Goal: Information Seeking & Learning: Learn about a topic

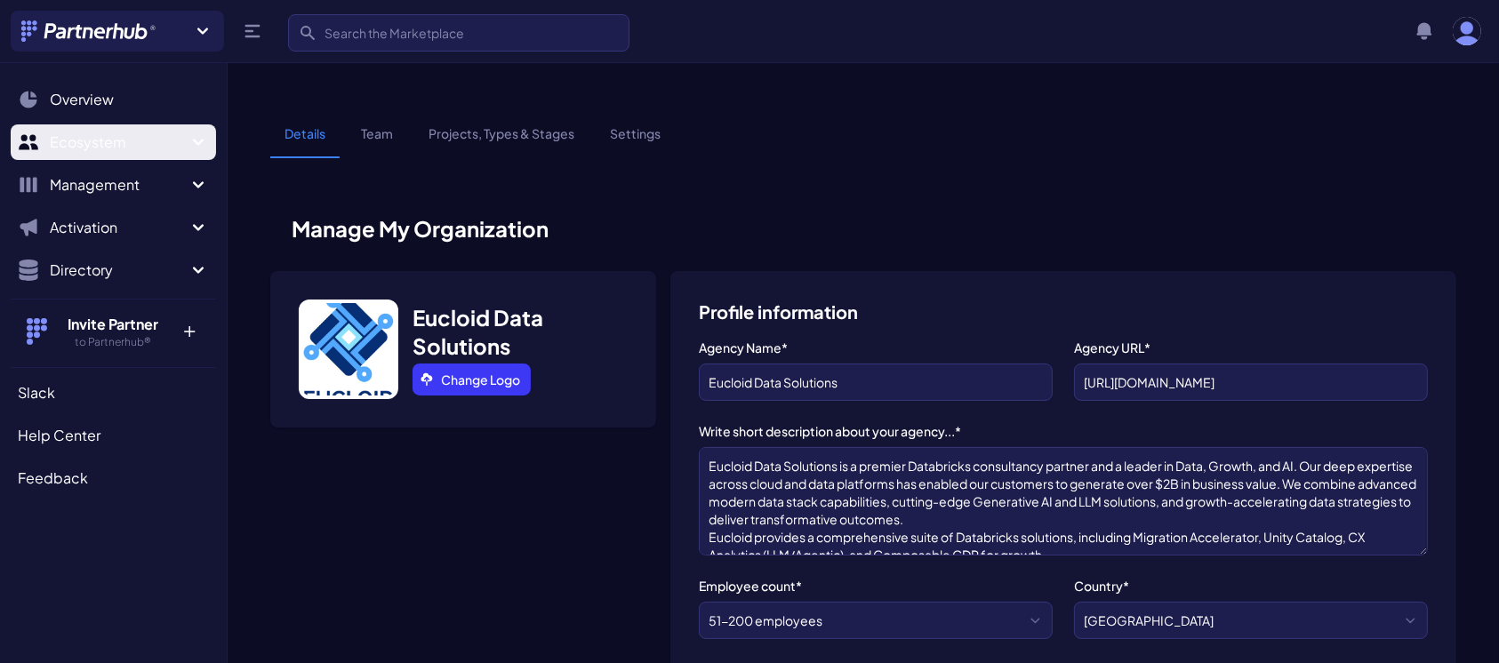
click at [109, 146] on span "Ecosystem" at bounding box center [119, 142] width 138 height 21
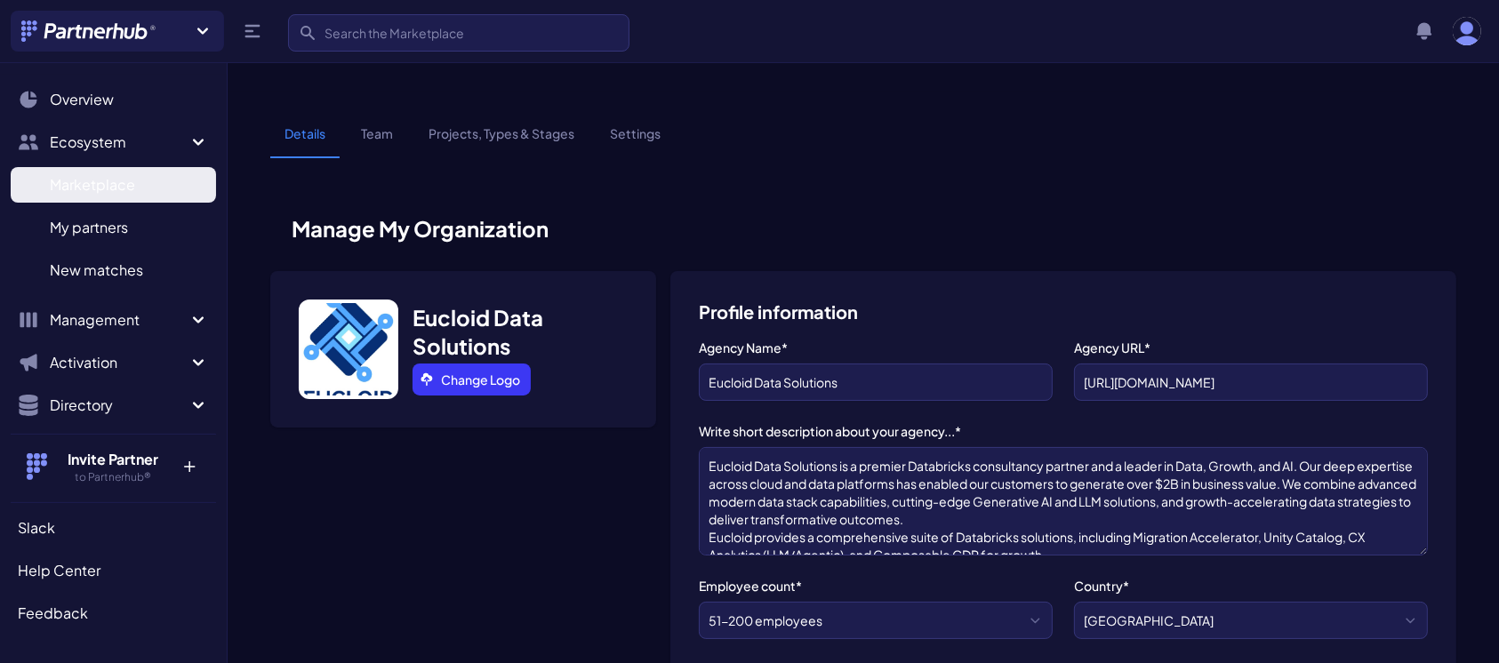
click at [89, 196] on link "Marketplace M" at bounding box center [113, 185] width 205 height 36
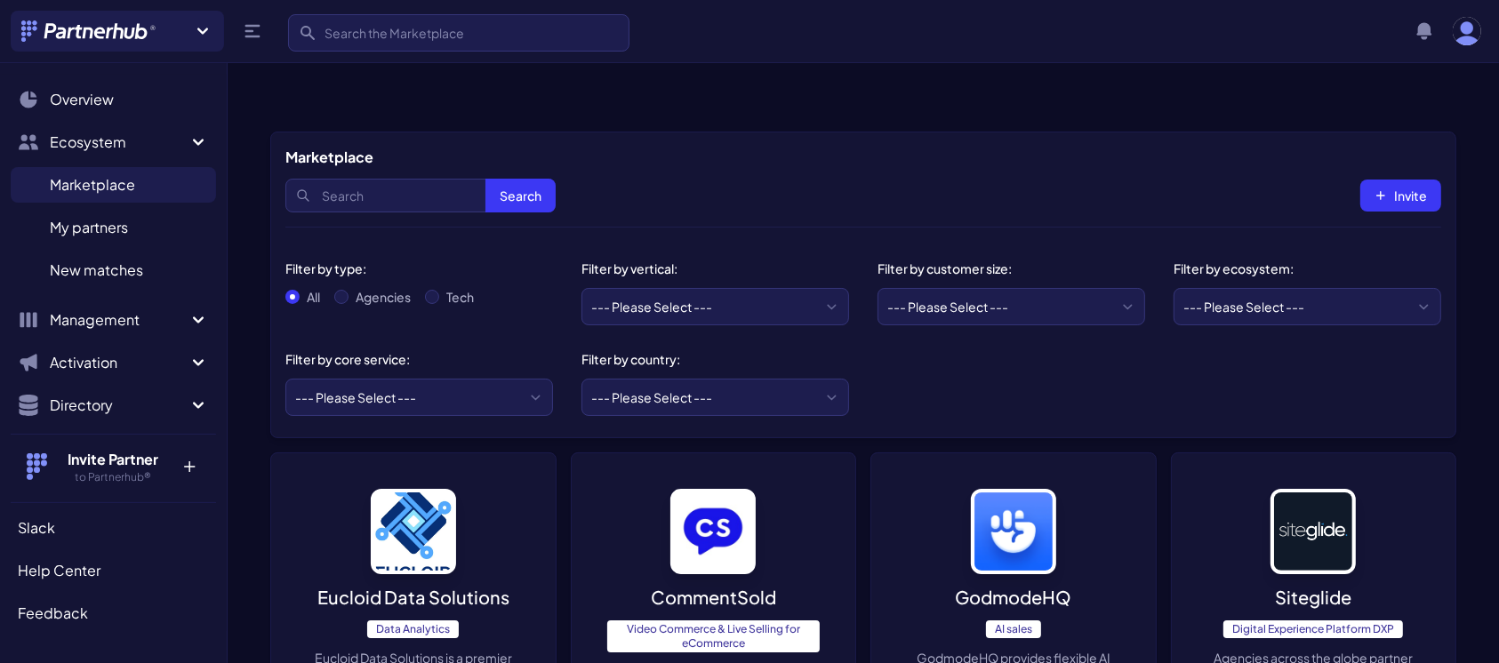
click at [1026, 168] on div "Search Search Invite" at bounding box center [863, 195] width 1156 height 55
click at [381, 179] on input "Search" at bounding box center [420, 196] width 270 height 34
paste input "Tredence"
type input "Tredence"
click at [503, 179] on button "Search" at bounding box center [520, 196] width 70 height 34
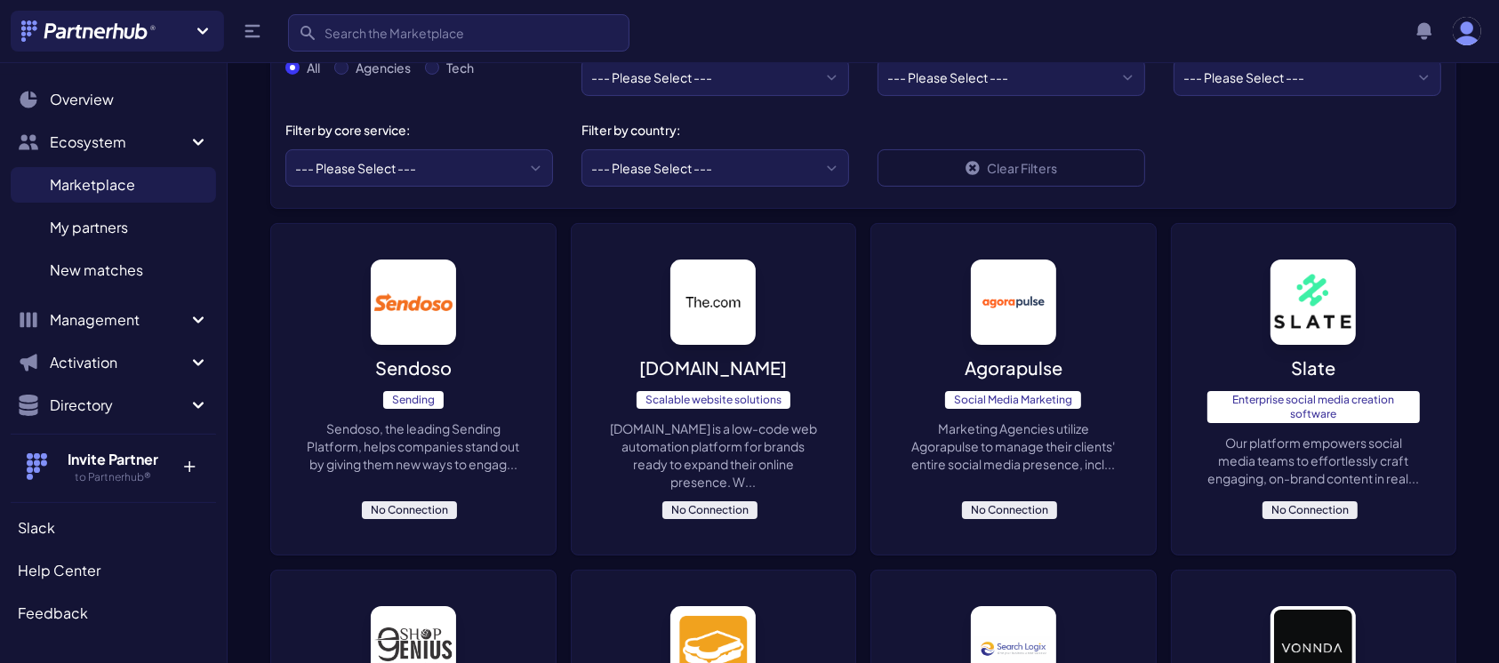
scroll to position [239, 0]
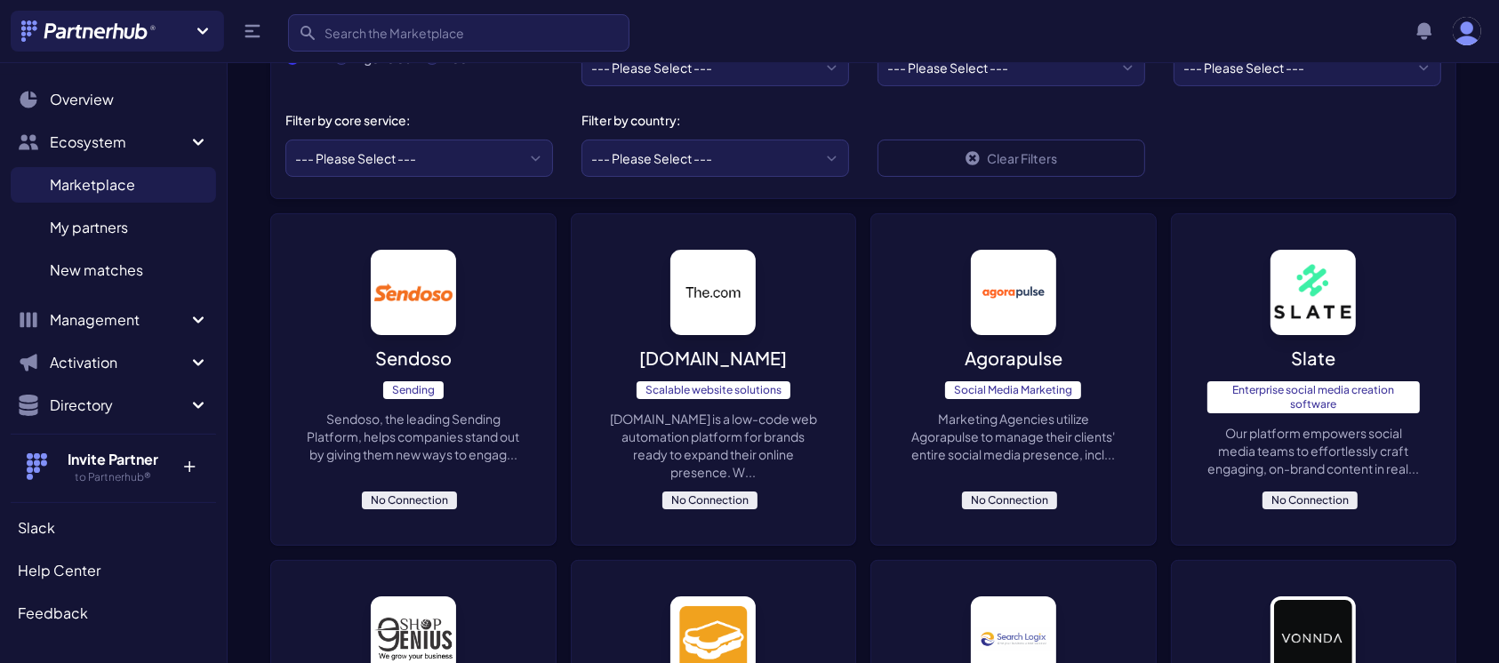
click at [705, 346] on p "The.com" at bounding box center [713, 358] width 148 height 25
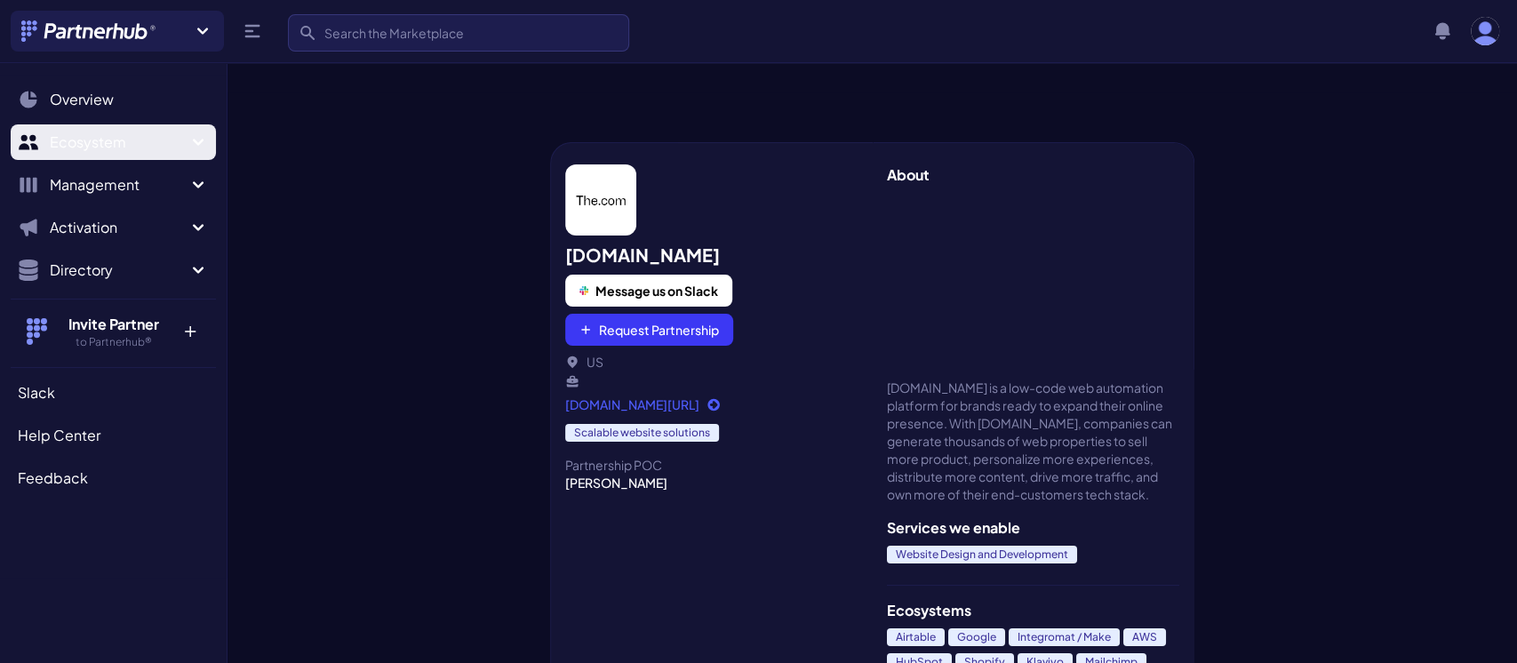
click at [100, 145] on span "Ecosystem" at bounding box center [119, 142] width 138 height 21
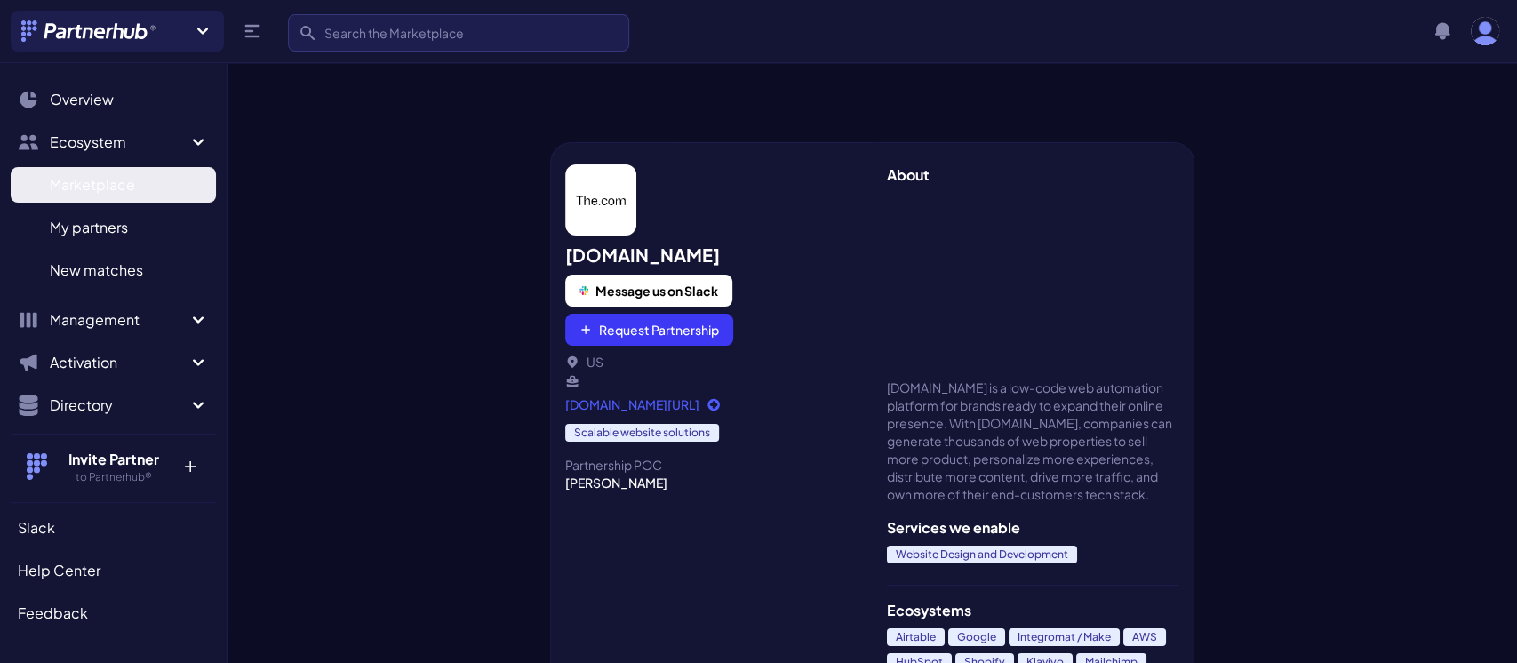
click at [103, 186] on span "Marketplace" at bounding box center [92, 184] width 85 height 21
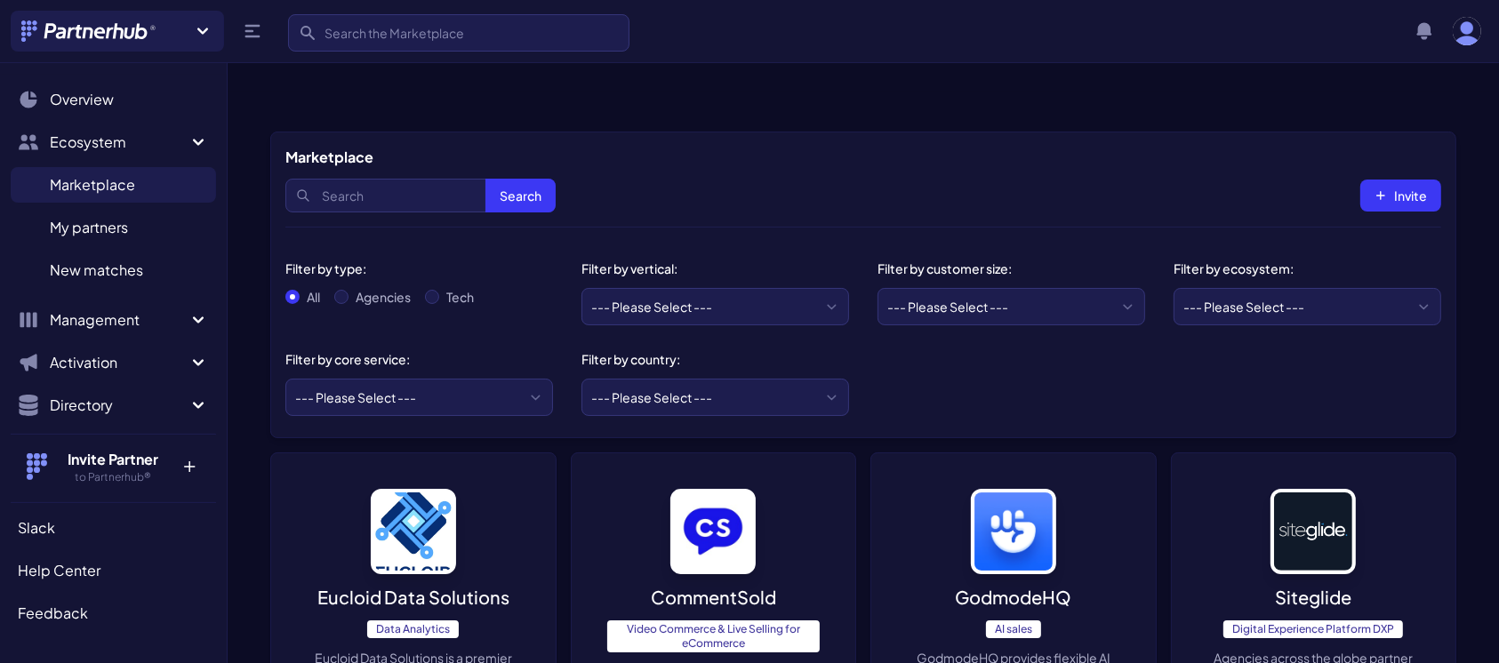
click at [363, 585] on p "Eucloid Data Solutions" at bounding box center [413, 597] width 192 height 25
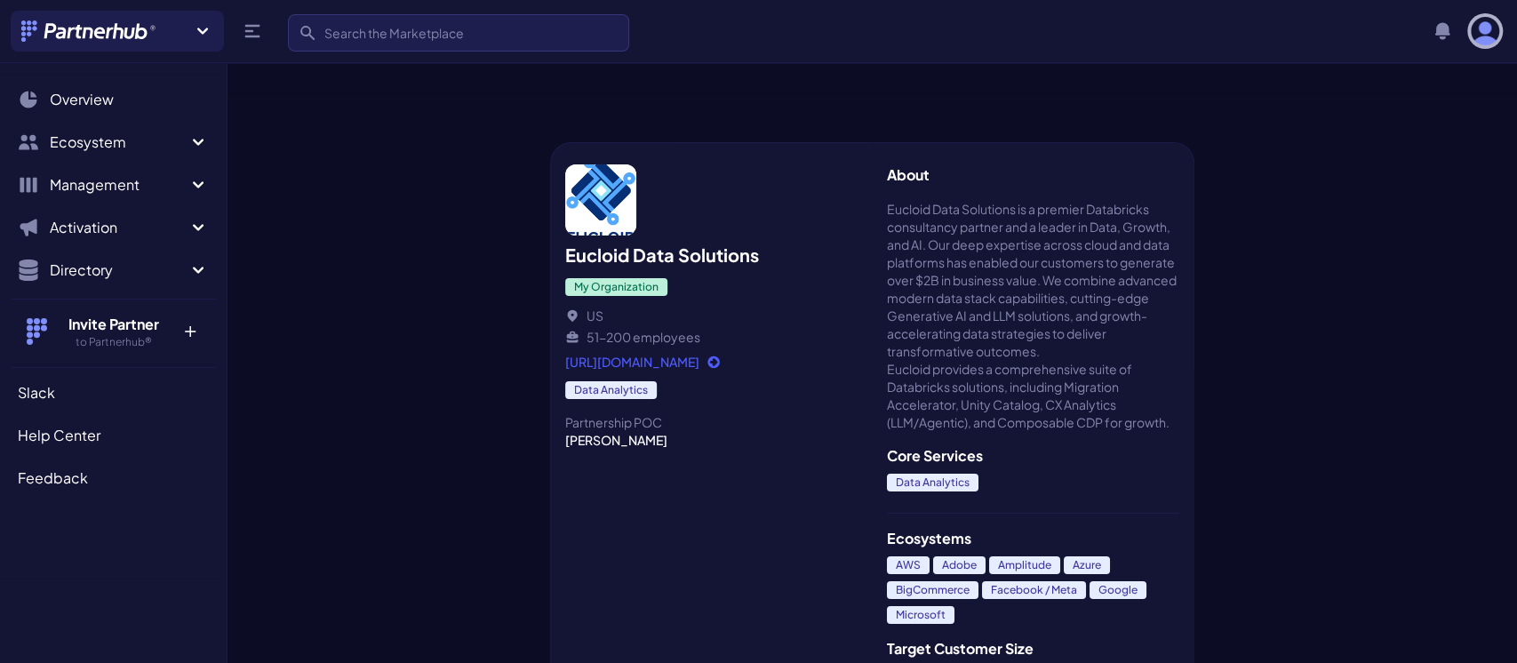
click at [1484, 22] on img "button" at bounding box center [1485, 31] width 28 height 28
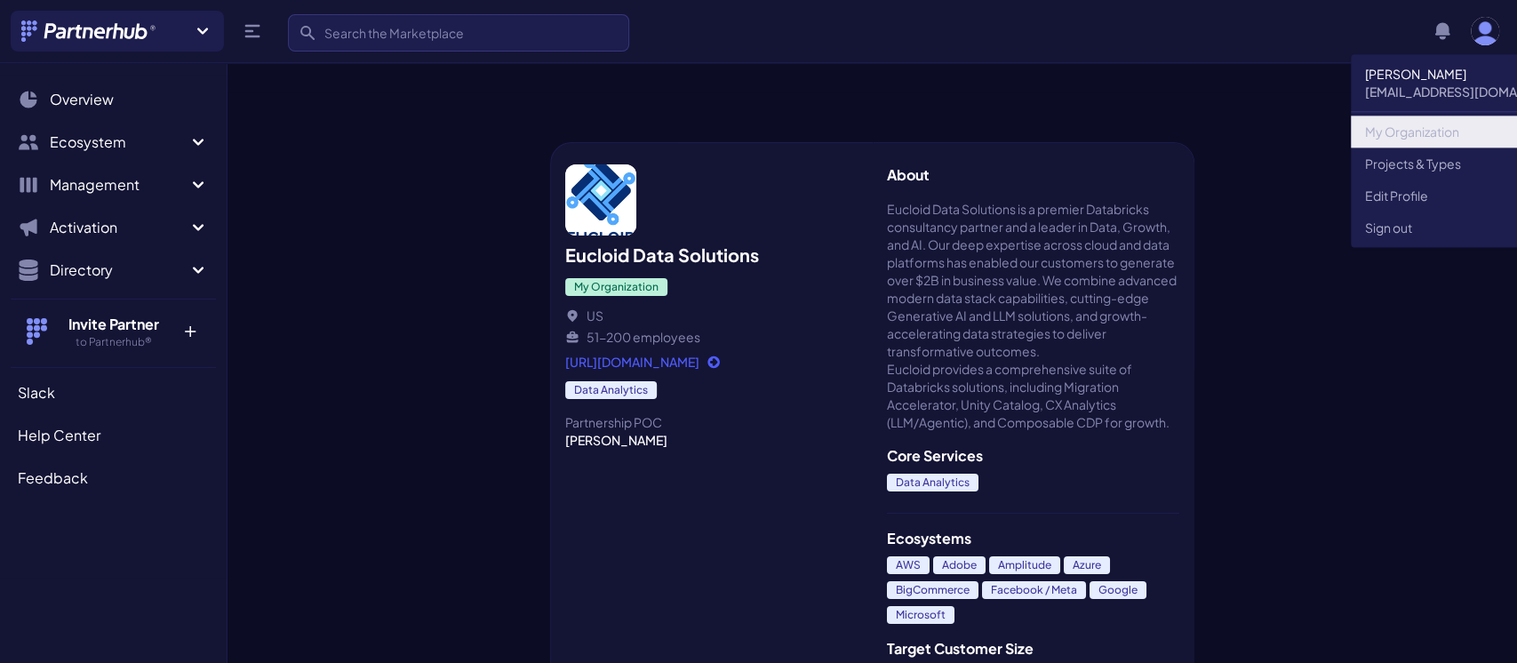
click at [1394, 124] on link "My Organization" at bounding box center [1471, 132] width 240 height 32
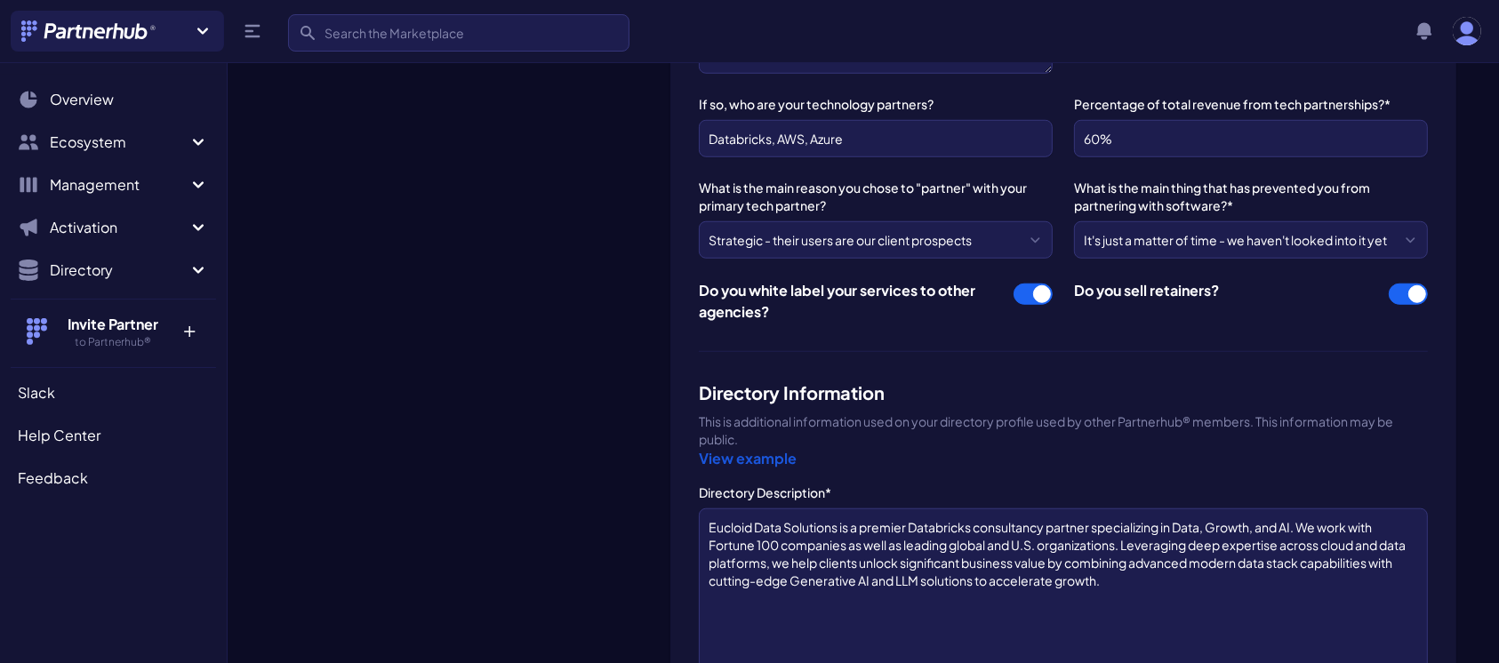
scroll to position [1636, 0]
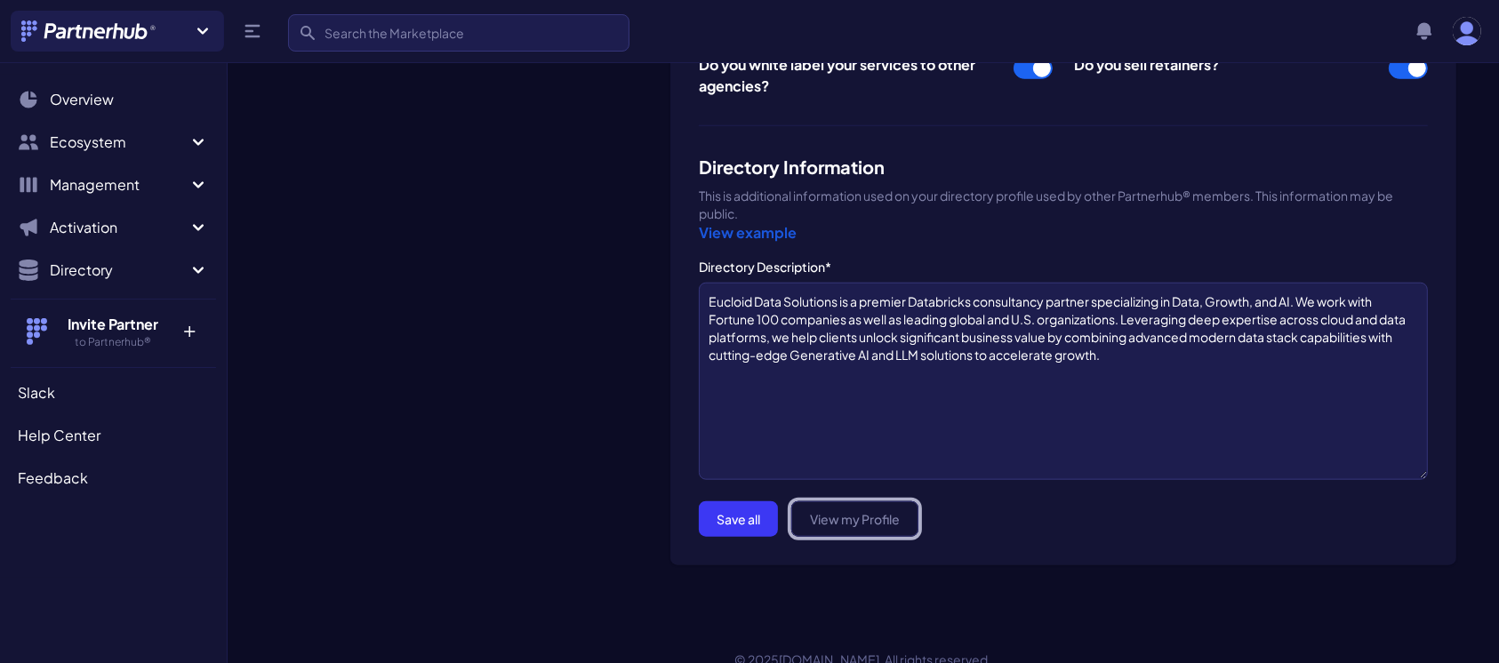
click at [828, 501] on link "View my Profile" at bounding box center [854, 519] width 127 height 36
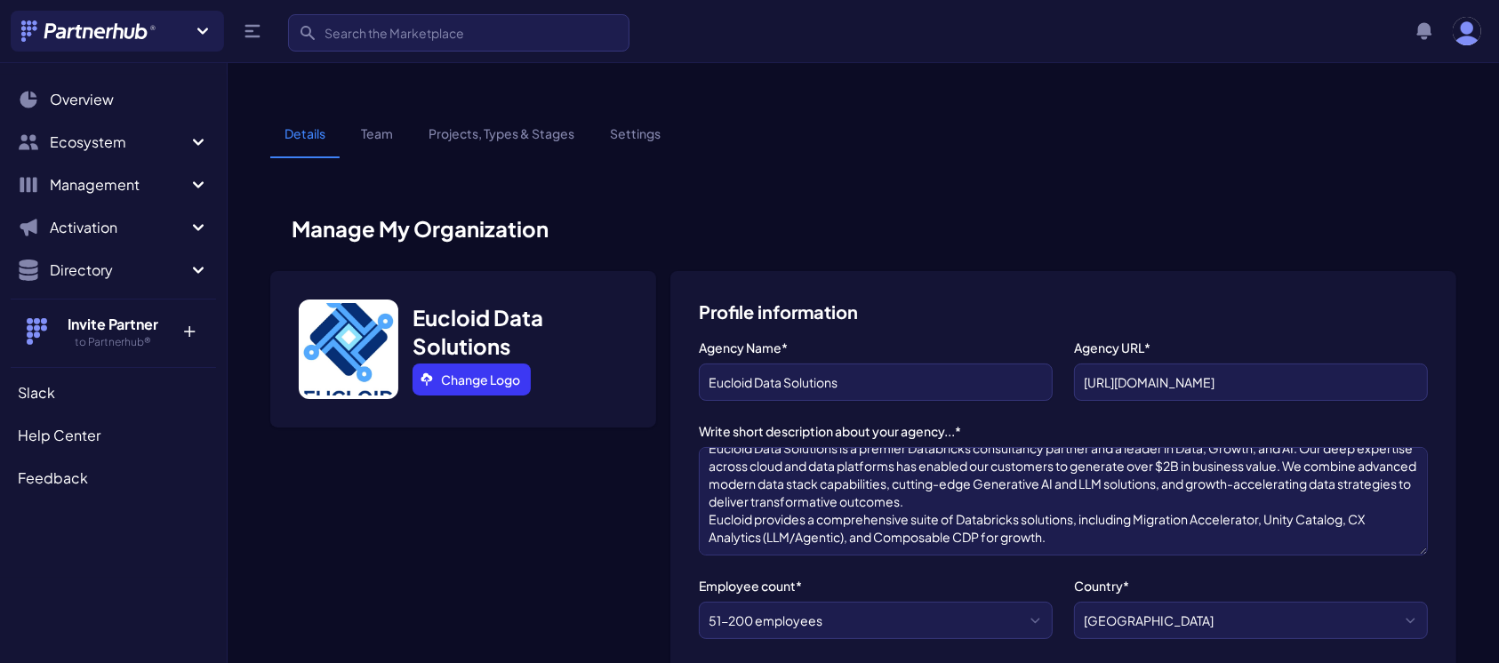
scroll to position [0, 0]
click at [1462, 36] on img "button" at bounding box center [1467, 31] width 28 height 28
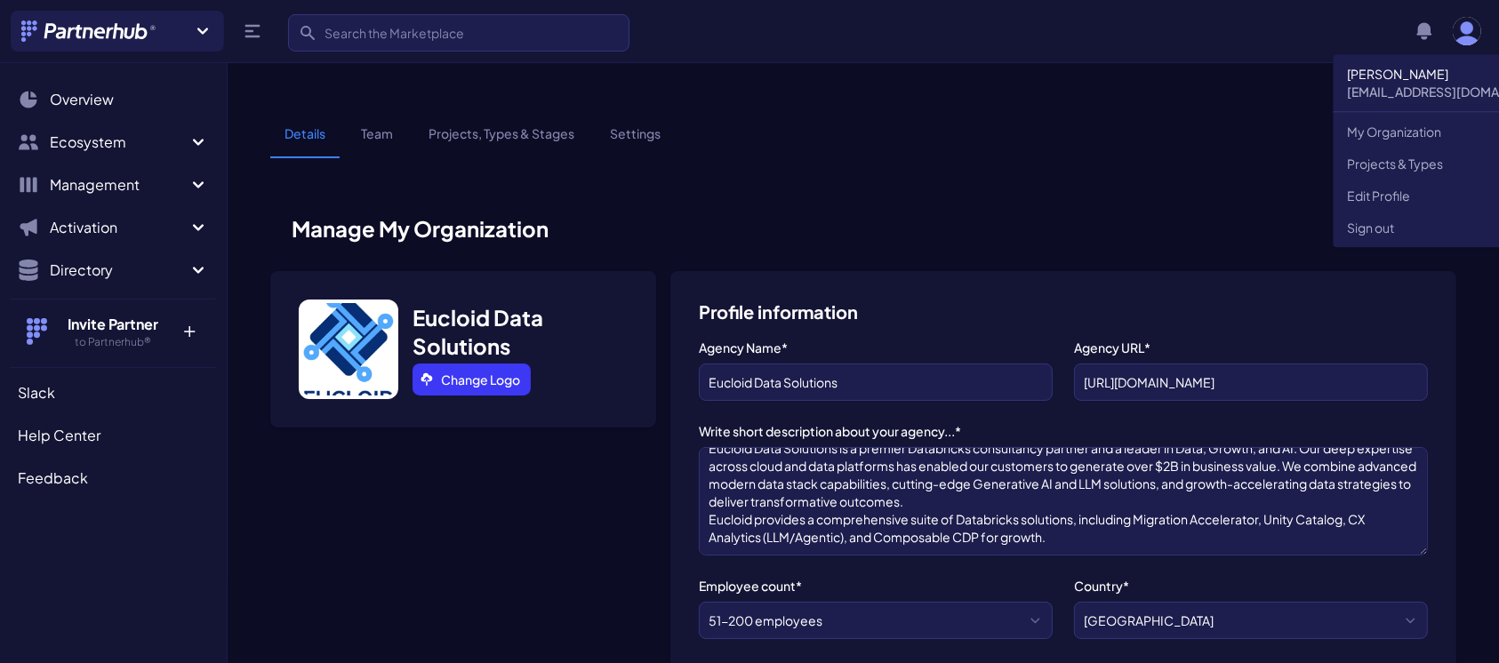
click at [860, 124] on div "Details Team Projects, Types & Stages Settings" at bounding box center [863, 147] width 1186 height 47
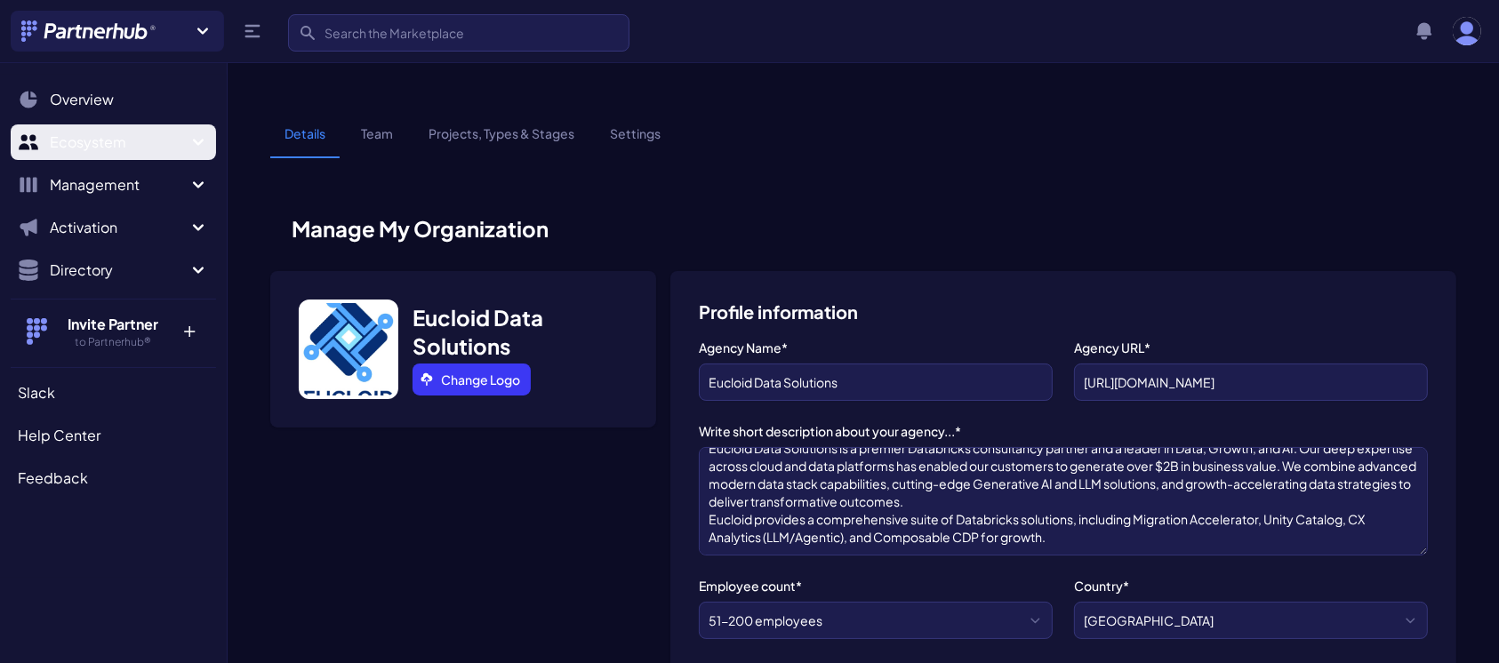
click at [210, 148] on button "Ecosystem" at bounding box center [113, 142] width 205 height 36
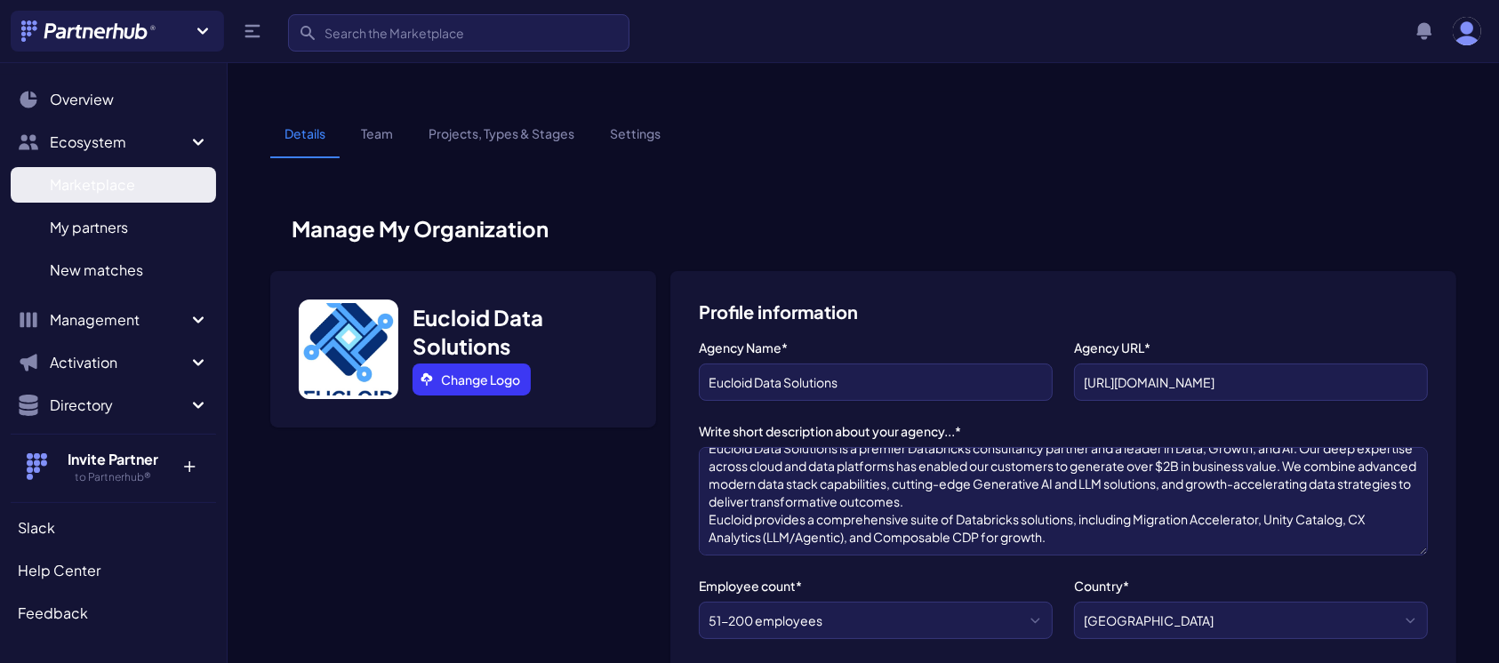
click at [88, 188] on span "Marketplace" at bounding box center [92, 184] width 85 height 21
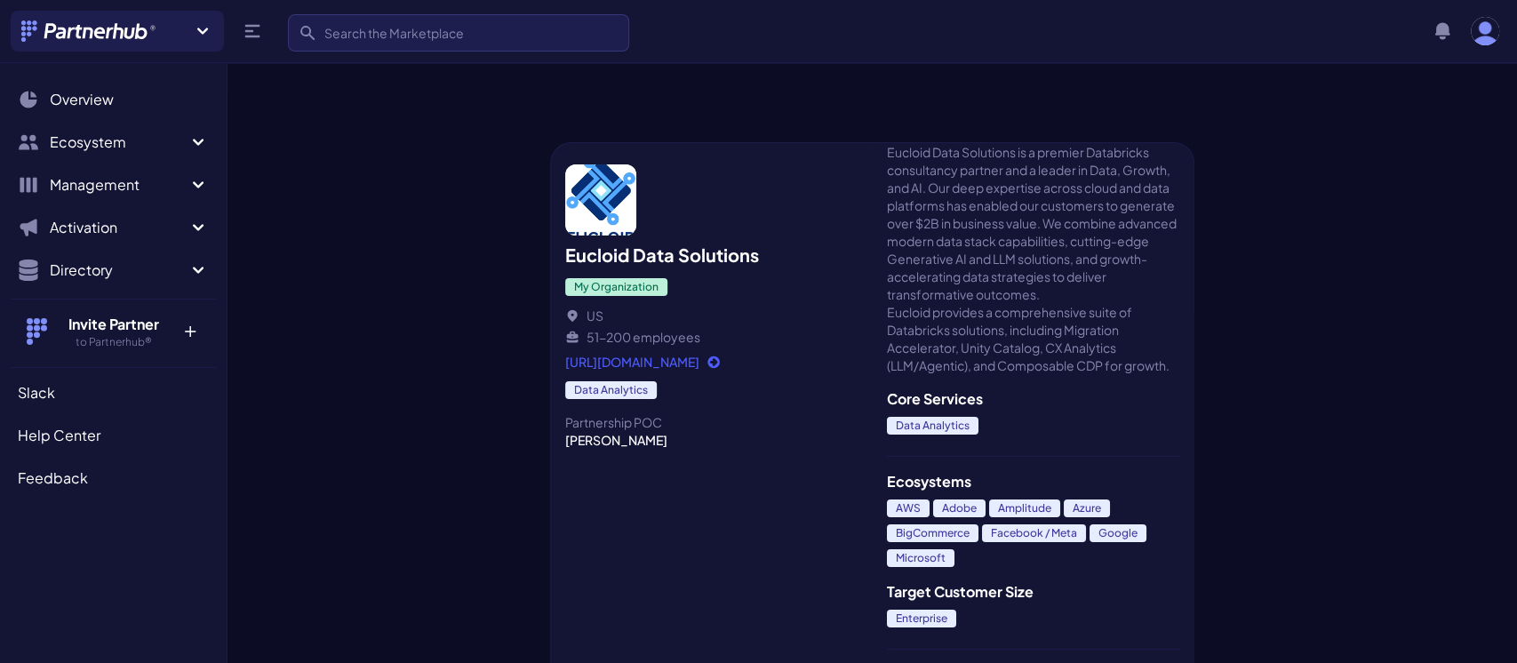
scroll to position [3, 0]
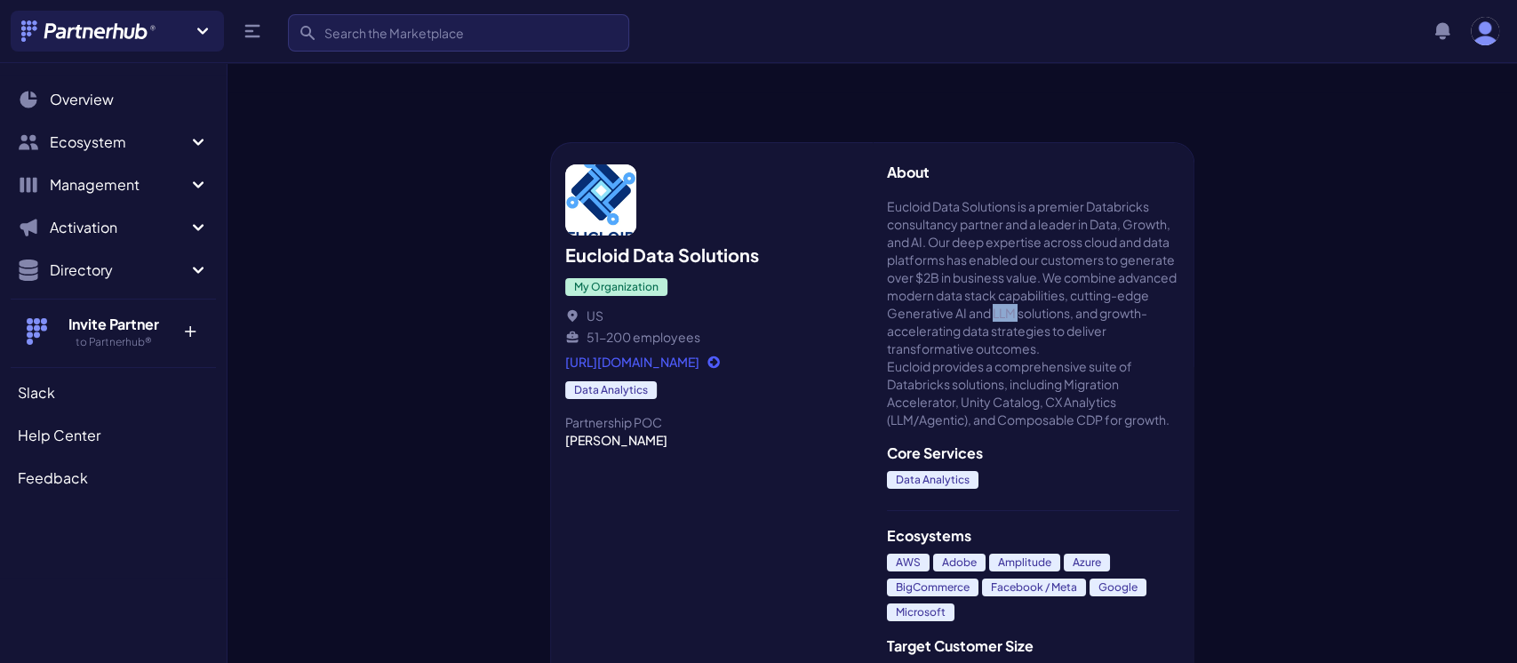
drag, startPoint x: 910, startPoint y: 293, endPoint x: 936, endPoint y: 297, distance: 26.0
click at [936, 297] on span "Eucloid Data Solutions is a premier Databricks consultancy partner and a leader…" at bounding box center [1033, 312] width 293 height 231
click at [969, 292] on span "Eucloid Data Solutions is a premier Databricks consultancy partner and a leader…" at bounding box center [1033, 312] width 293 height 231
drag, startPoint x: 988, startPoint y: 292, endPoint x: 938, endPoint y: 292, distance: 49.8
click at [938, 292] on span "Eucloid Data Solutions is a premier Databricks consultancy partner and a leader…" at bounding box center [1033, 312] width 293 height 231
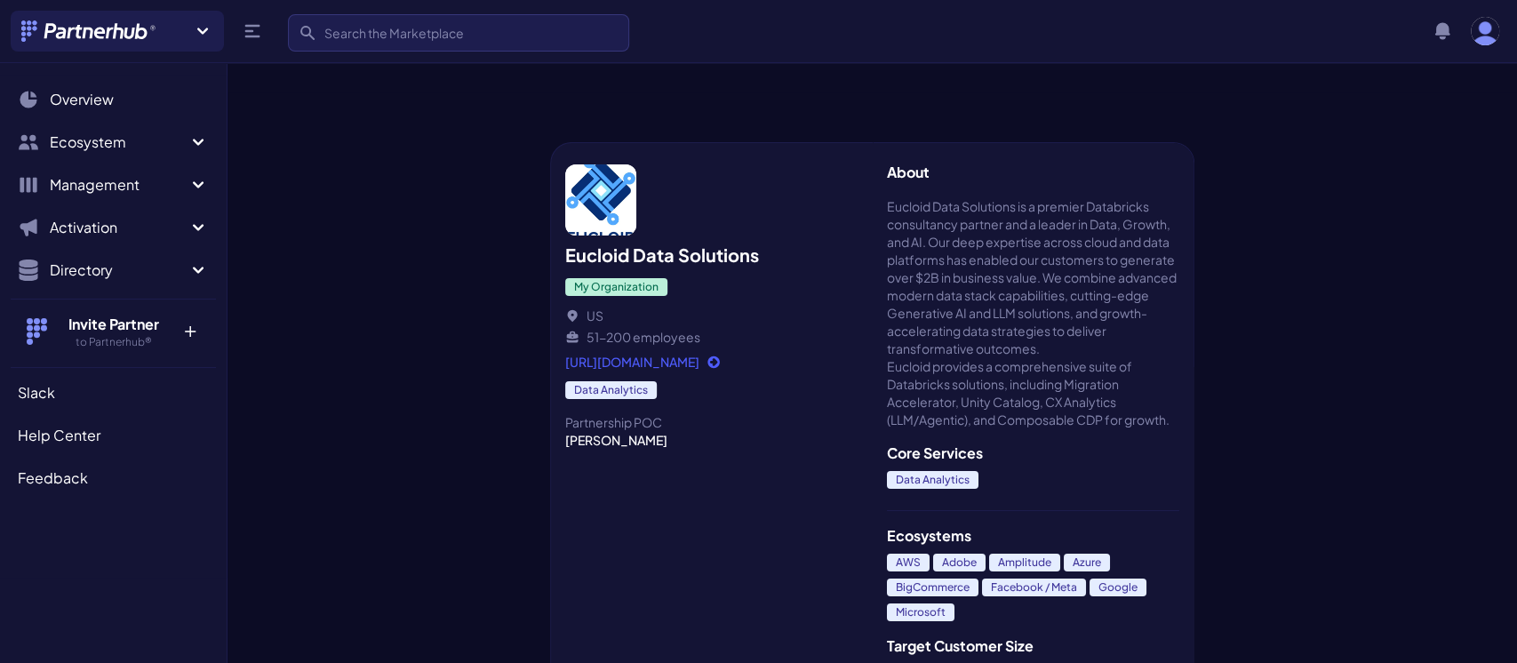
click at [998, 296] on span "Eucloid Data Solutions is a premier Databricks consultancy partner and a leader…" at bounding box center [1033, 312] width 293 height 231
drag, startPoint x: 910, startPoint y: 292, endPoint x: 988, endPoint y: 292, distance: 77.3
click at [988, 292] on span "Eucloid Data Solutions is a premier Databricks consultancy partner and a leader…" at bounding box center [1033, 312] width 293 height 231
click at [965, 252] on span "Eucloid Data Solutions is a premier Databricks consultancy partner and a leader…" at bounding box center [1033, 312] width 293 height 231
drag, startPoint x: 944, startPoint y: 260, endPoint x: 996, endPoint y: 259, distance: 51.6
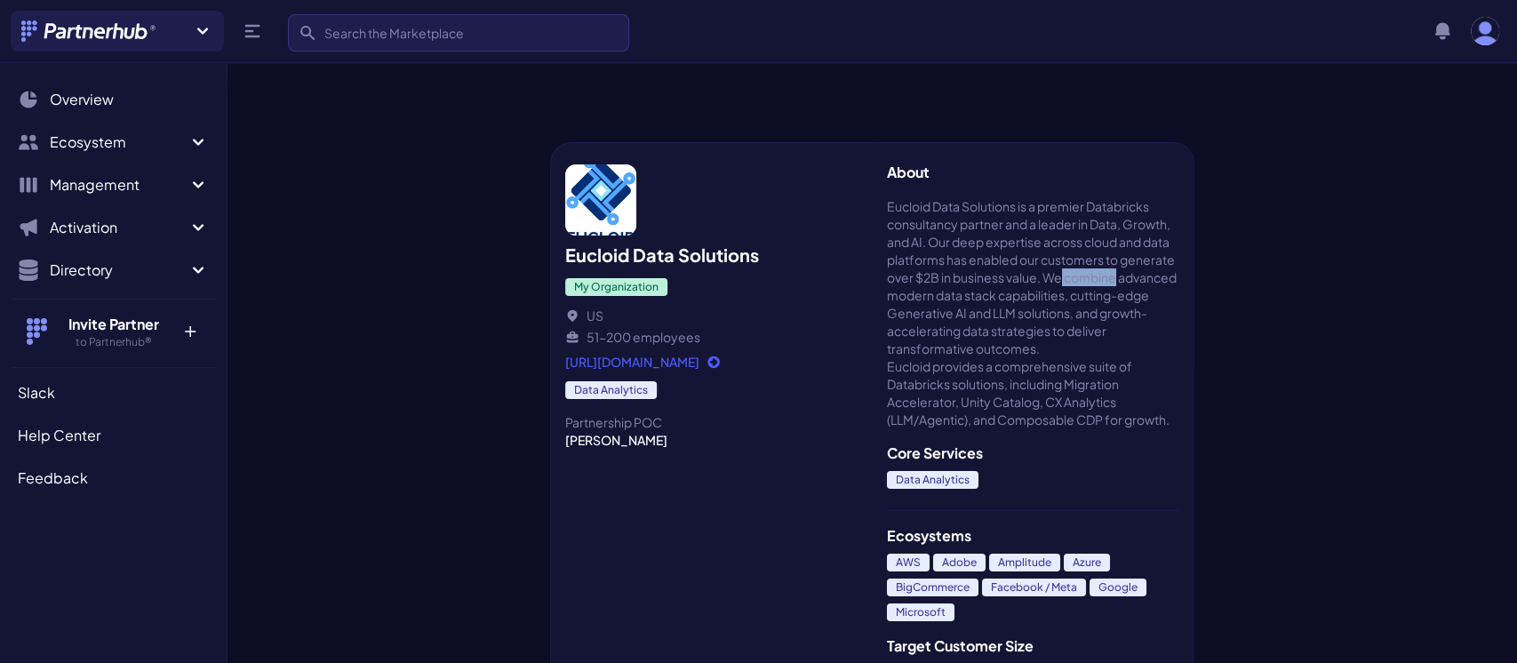
click at [996, 259] on span "Eucloid Data Solutions is a premier Databricks consultancy partner and a leader…" at bounding box center [1033, 312] width 293 height 231
click at [1001, 256] on span "Eucloid Data Solutions is a premier Databricks consultancy partner and a leader…" at bounding box center [1033, 312] width 293 height 231
drag, startPoint x: 1001, startPoint y: 256, endPoint x: 1056, endPoint y: 253, distance: 55.2
click at [1056, 253] on span "Eucloid Data Solutions is a premier Databricks consultancy partner and a leader…" at bounding box center [1033, 312] width 293 height 231
drag, startPoint x: 1134, startPoint y: 259, endPoint x: 1062, endPoint y: 256, distance: 72.1
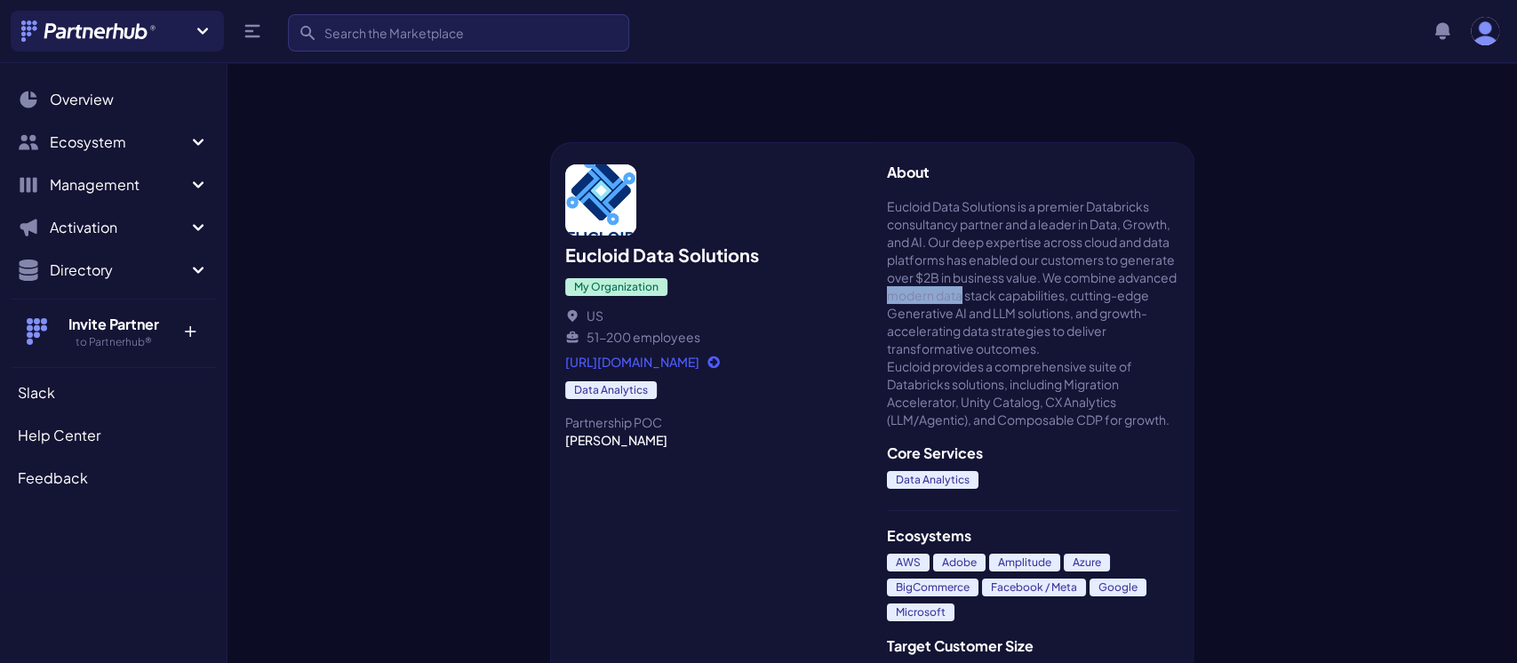
click at [1062, 256] on span "Eucloid Data Solutions is a premier Databricks consultancy partner and a leader…" at bounding box center [1033, 312] width 293 height 231
drag, startPoint x: 1056, startPoint y: 256, endPoint x: 1000, endPoint y: 255, distance: 56.0
click at [1000, 255] on span "Eucloid Data Solutions is a premier Databricks consultancy partner and a leader…" at bounding box center [1033, 312] width 293 height 231
drag, startPoint x: 995, startPoint y: 257, endPoint x: 946, endPoint y: 255, distance: 48.9
click at [946, 255] on span "Eucloid Data Solutions is a premier Databricks consultancy partner and a leader…" at bounding box center [1033, 312] width 293 height 231
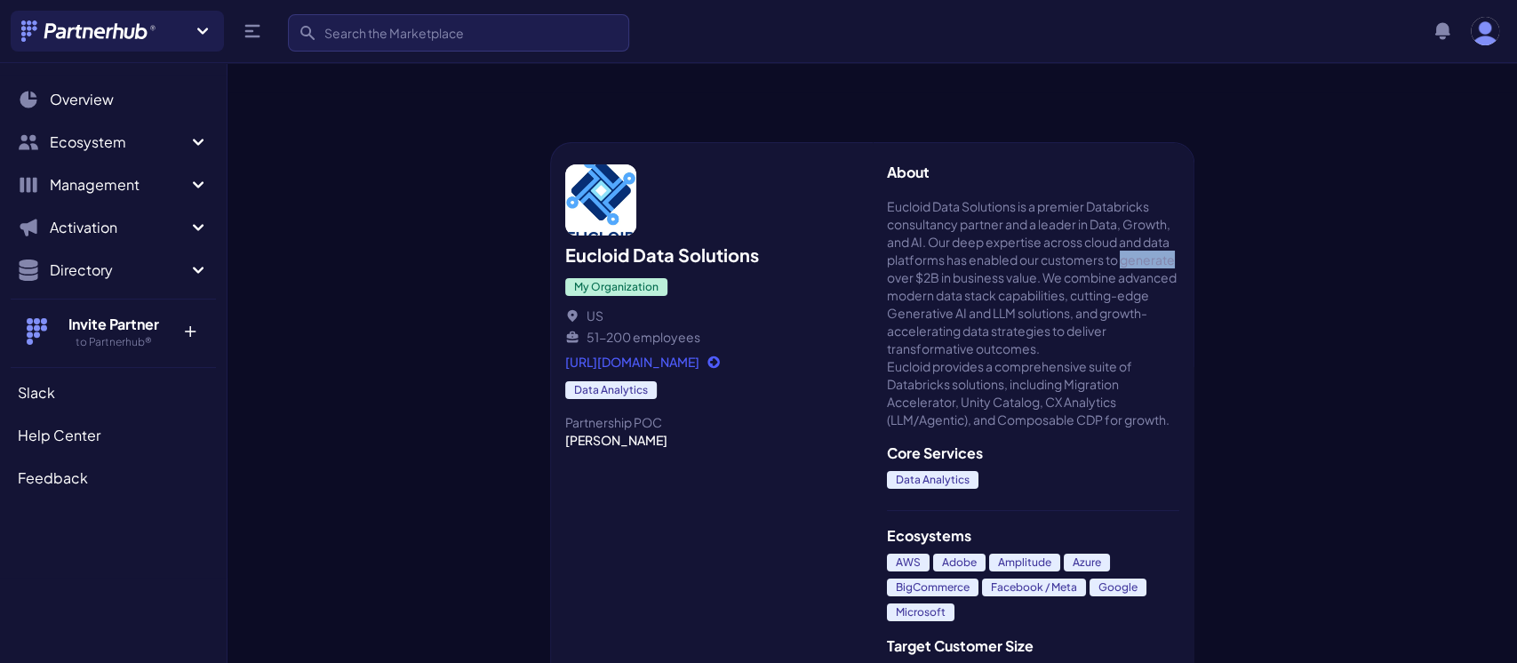
drag, startPoint x: 1016, startPoint y: 239, endPoint x: 967, endPoint y: 241, distance: 48.9
click at [967, 241] on span "Eucloid Data Solutions is a premier Databricks consultancy partner and a leader…" at bounding box center [1033, 312] width 293 height 231
drag, startPoint x: 1029, startPoint y: 224, endPoint x: 989, endPoint y: 223, distance: 40.9
click at [989, 223] on span "Eucloid Data Solutions is a premier Databricks consultancy partner and a leader…" at bounding box center [1033, 312] width 293 height 231
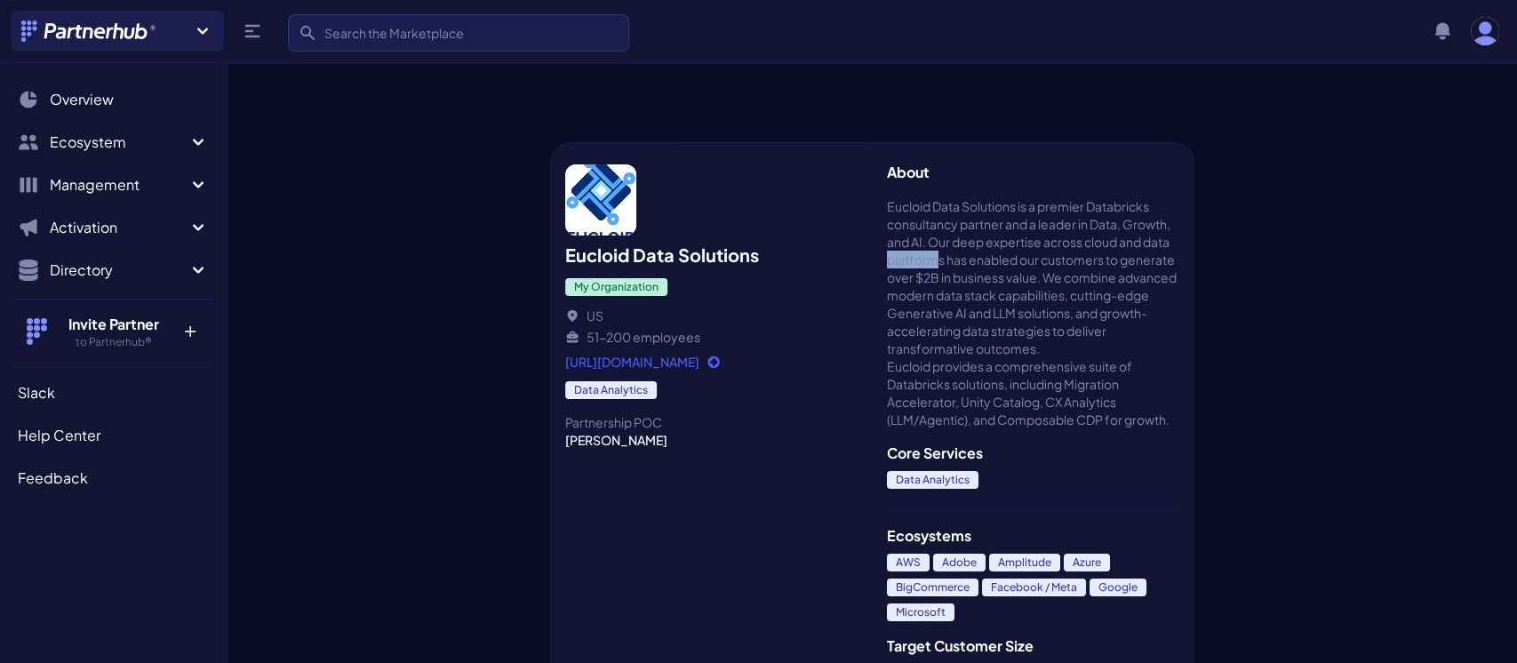
drag, startPoint x: 1030, startPoint y: 224, endPoint x: 979, endPoint y: 226, distance: 51.6
click at [979, 226] on span "Eucloid Data Solutions is a premier Databricks consultancy partner and a leader…" at bounding box center [1033, 312] width 293 height 231
click at [1098, 236] on span "Eucloid Data Solutions is a premier Databricks consultancy partner and a leader…" at bounding box center [1033, 312] width 293 height 231
drag, startPoint x: 1139, startPoint y: 244, endPoint x: 1089, endPoint y: 239, distance: 50.0
click at [1089, 239] on span "Eucloid Data Solutions is a premier Databricks consultancy partner and a leader…" at bounding box center [1033, 312] width 293 height 231
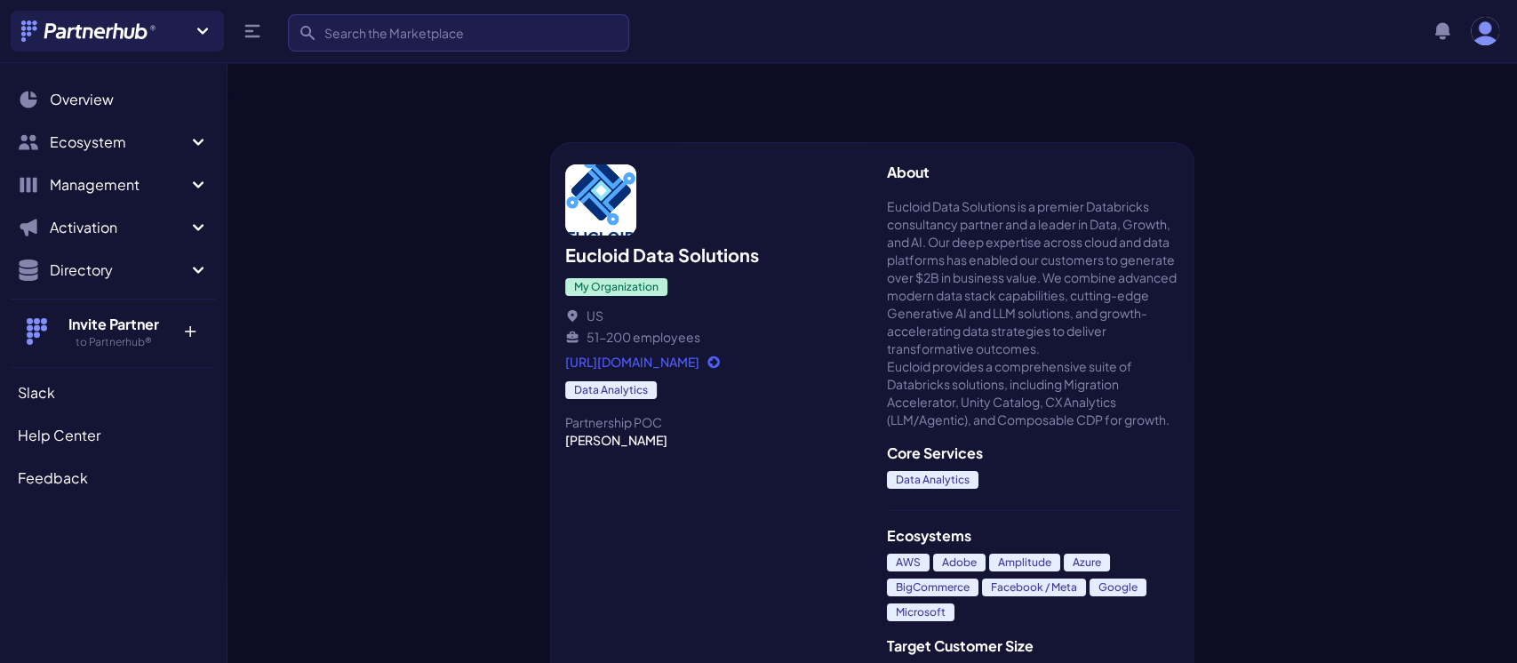
click at [1086, 271] on span "Eucloid Data Solutions is a premier Databricks consultancy partner and a leader…" at bounding box center [1033, 312] width 293 height 231
drag, startPoint x: 1140, startPoint y: 279, endPoint x: 1081, endPoint y: 279, distance: 58.7
click at [1081, 279] on span "Eucloid Data Solutions is a premier Databricks consultancy partner and a leader…" at bounding box center [1033, 312] width 293 height 231
click at [1093, 295] on span "Eucloid Data Solutions is a premier Databricks consultancy partner and a leader…" at bounding box center [1033, 312] width 293 height 231
drag, startPoint x: 1140, startPoint y: 295, endPoint x: 1071, endPoint y: 294, distance: 68.5
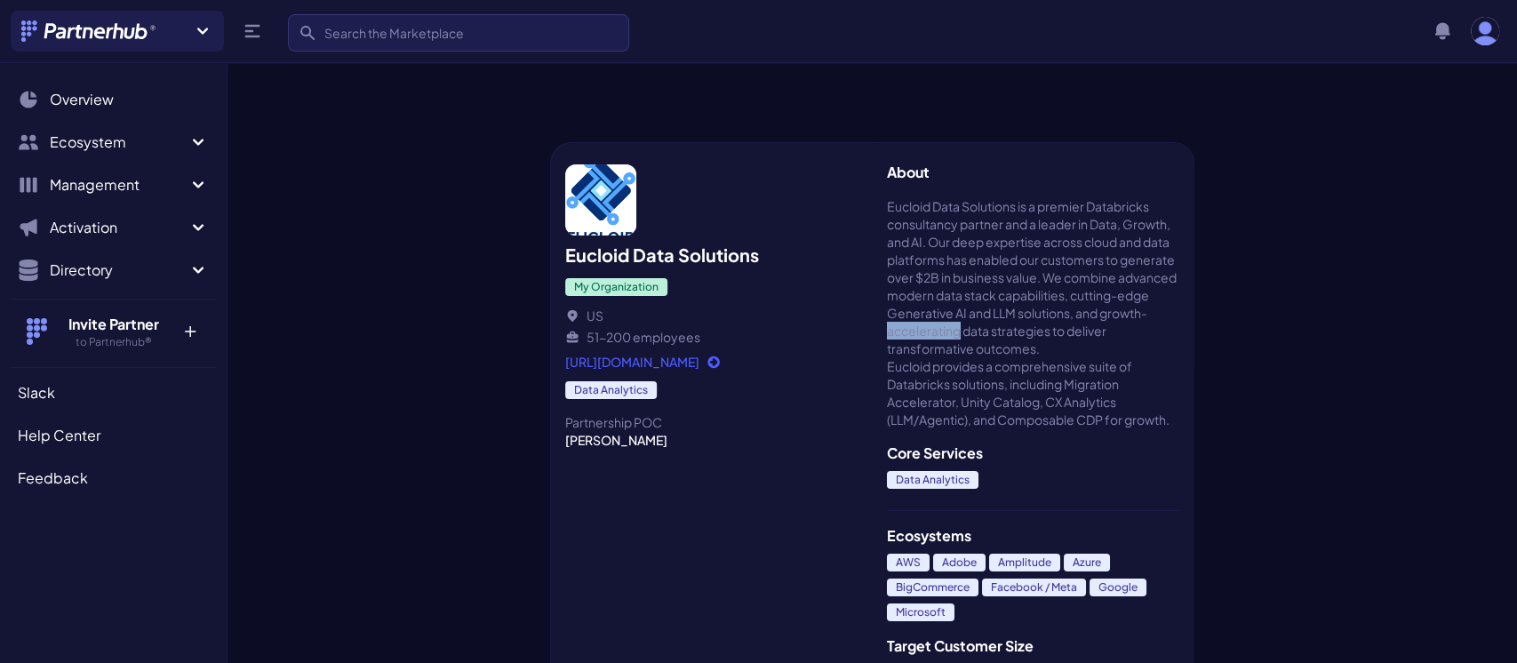
click at [1071, 294] on span "Eucloid Data Solutions is a premier Databricks consultancy partner and a leader…" at bounding box center [1033, 312] width 293 height 231
click at [737, 268] on div "My Organization" at bounding box center [711, 282] width 293 height 28
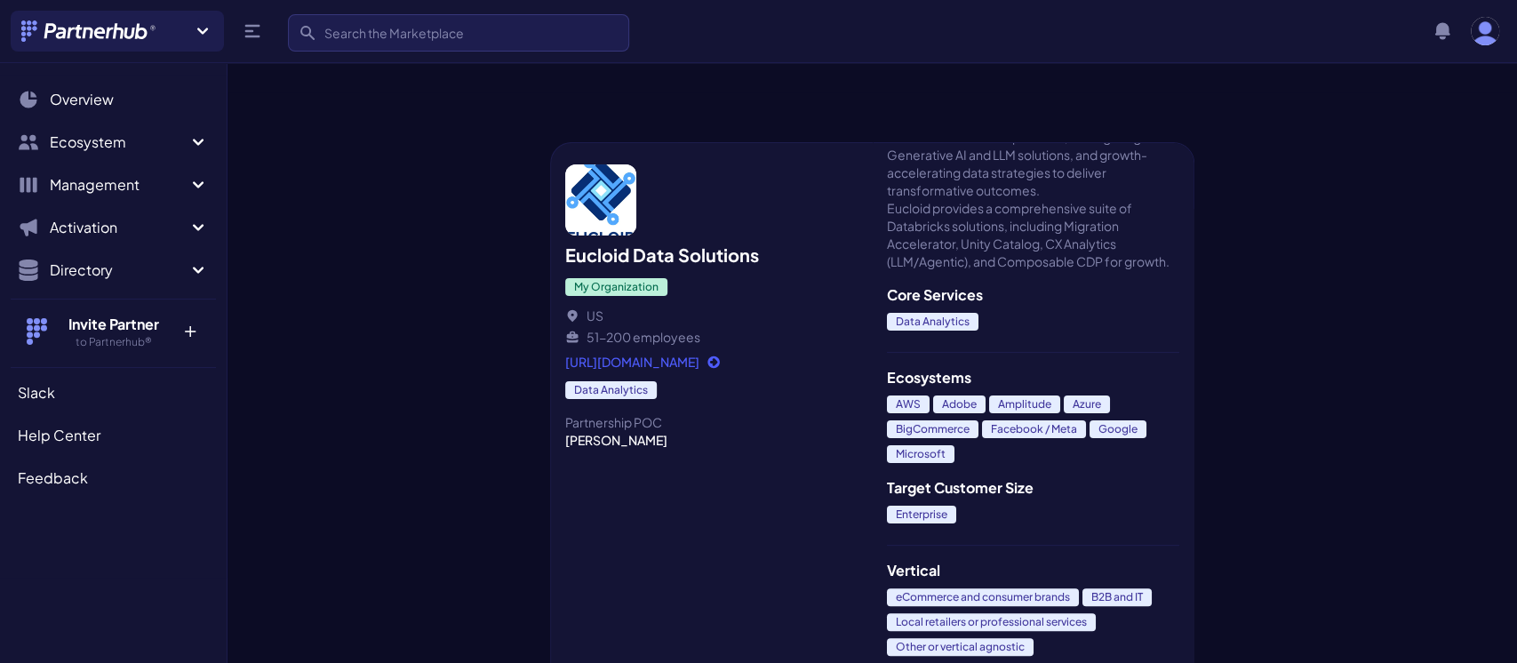
scroll to position [0, 0]
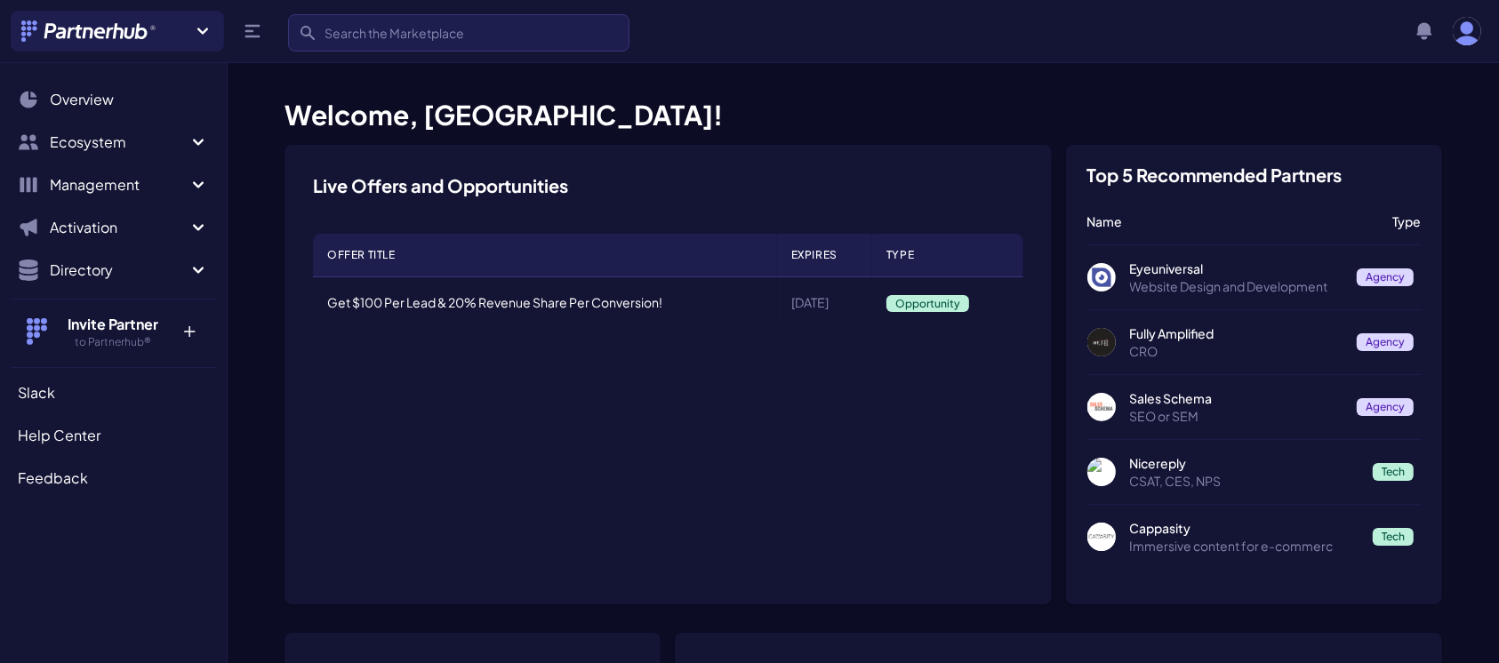
scroll to position [25, 0]
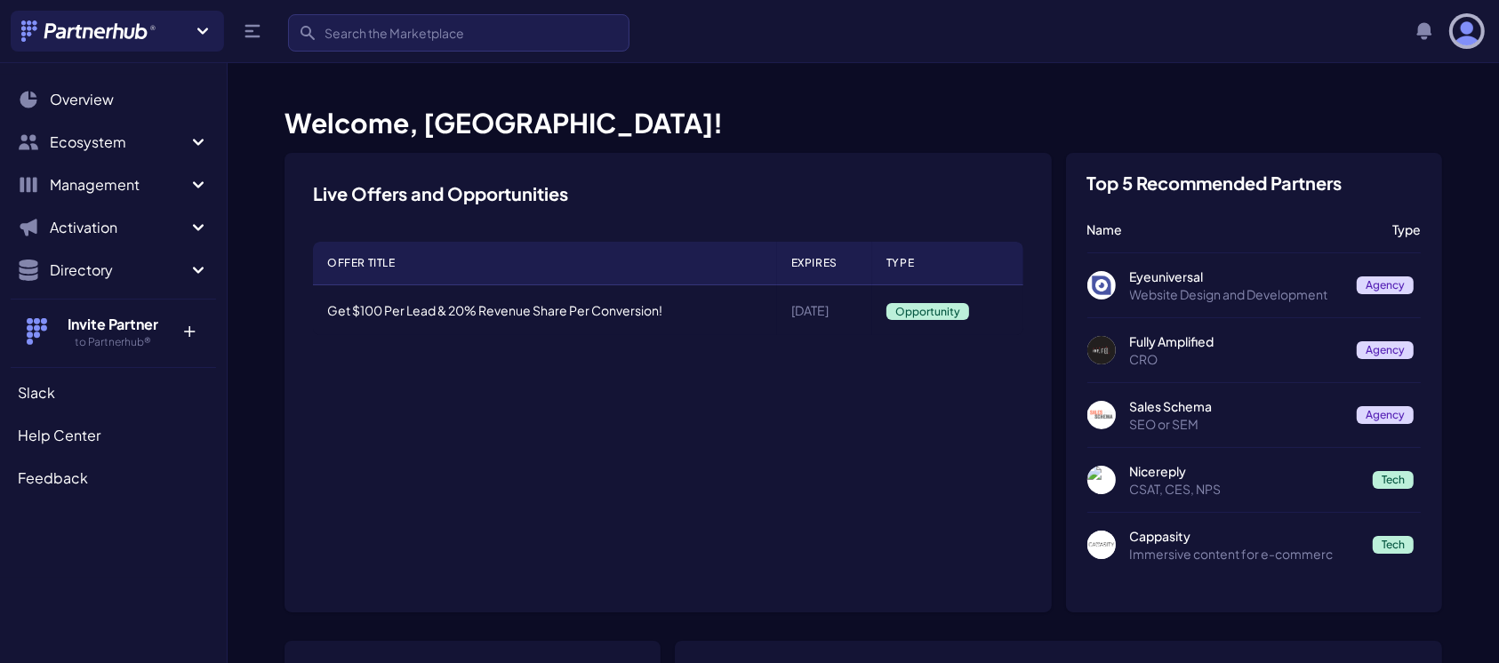
click at [1465, 24] on img "button" at bounding box center [1467, 31] width 28 height 28
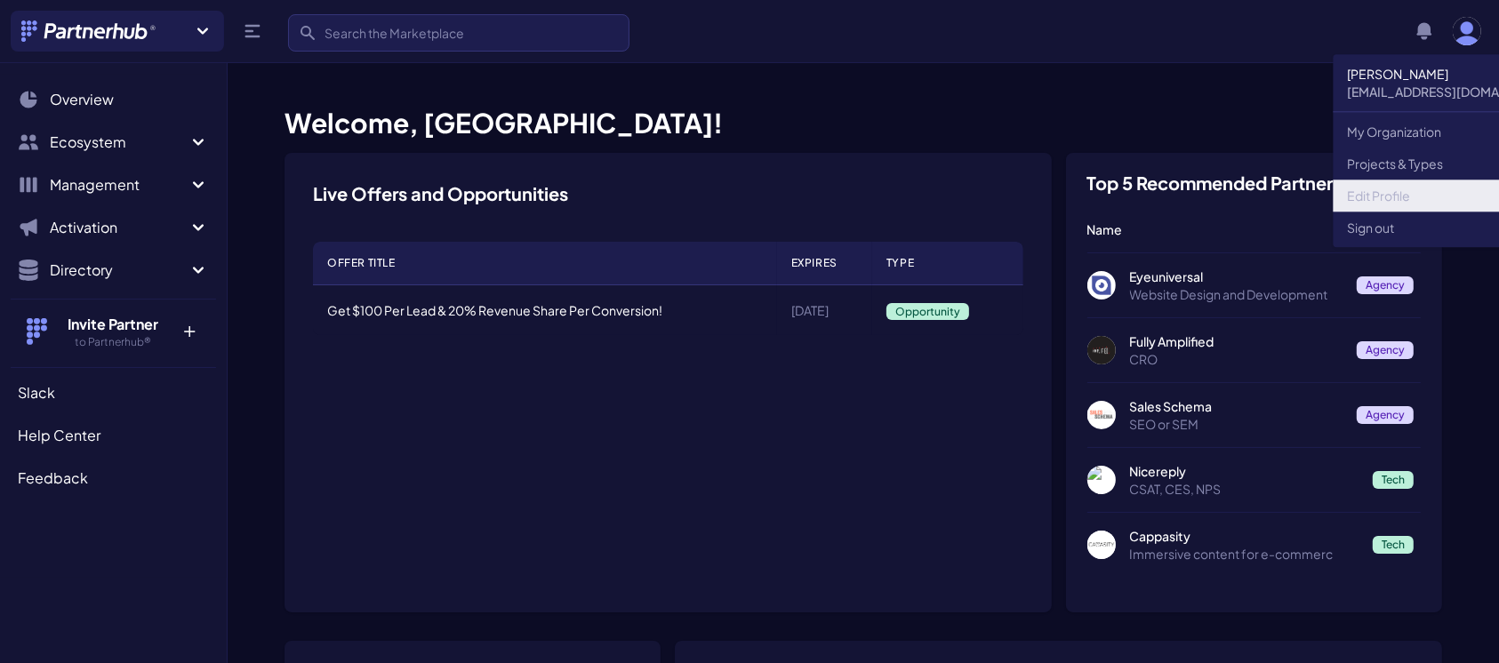
click at [1383, 191] on link "Edit Profile" at bounding box center [1453, 196] width 240 height 32
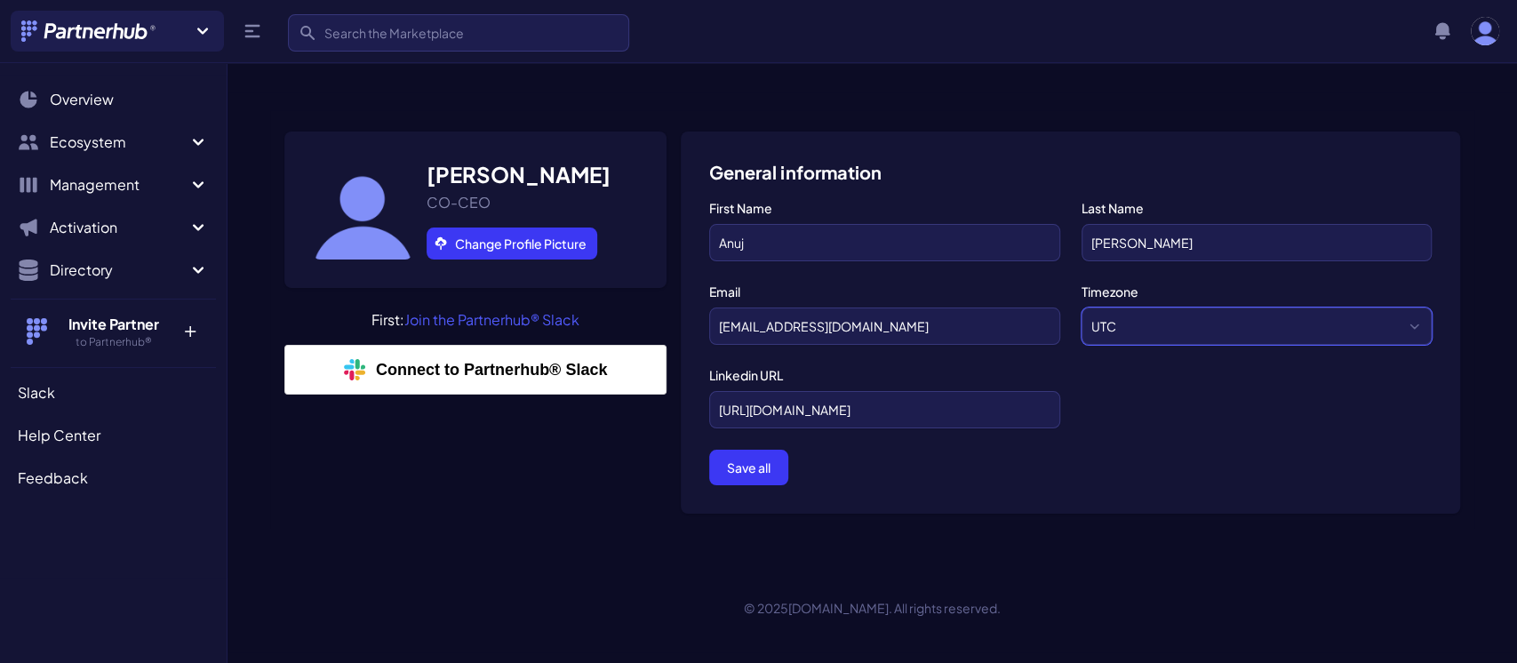
click at [1146, 308] on select "UTC US/Pacific US/Mountain US/Central US/Eastern Europe/London US/Alaska US/Ale…" at bounding box center [1257, 326] width 350 height 37
click at [485, 310] on link "Join the Partnerhub® Slack" at bounding box center [491, 319] width 175 height 19
click at [500, 345] on link "Connect to Partnerhub® Slack" at bounding box center [475, 370] width 382 height 50
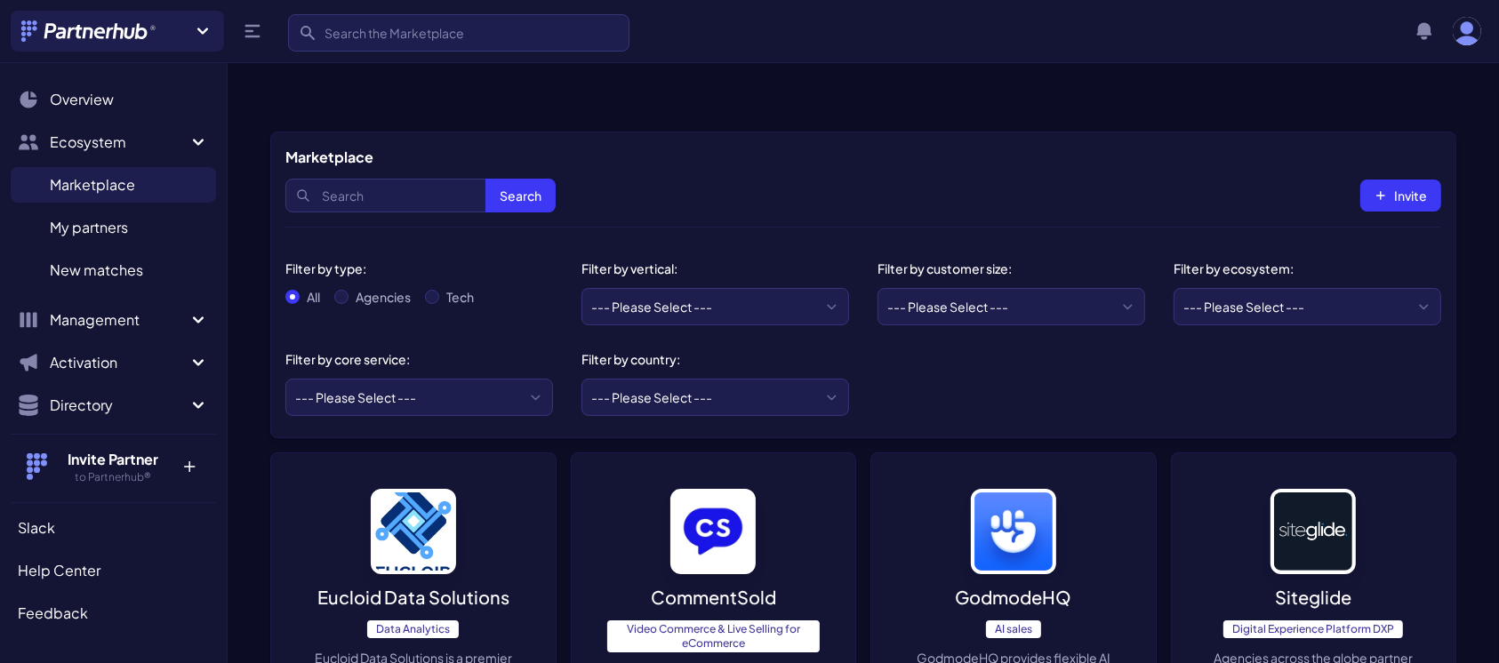
click at [420, 585] on p "Eucloid Data Solutions" at bounding box center [413, 597] width 192 height 25
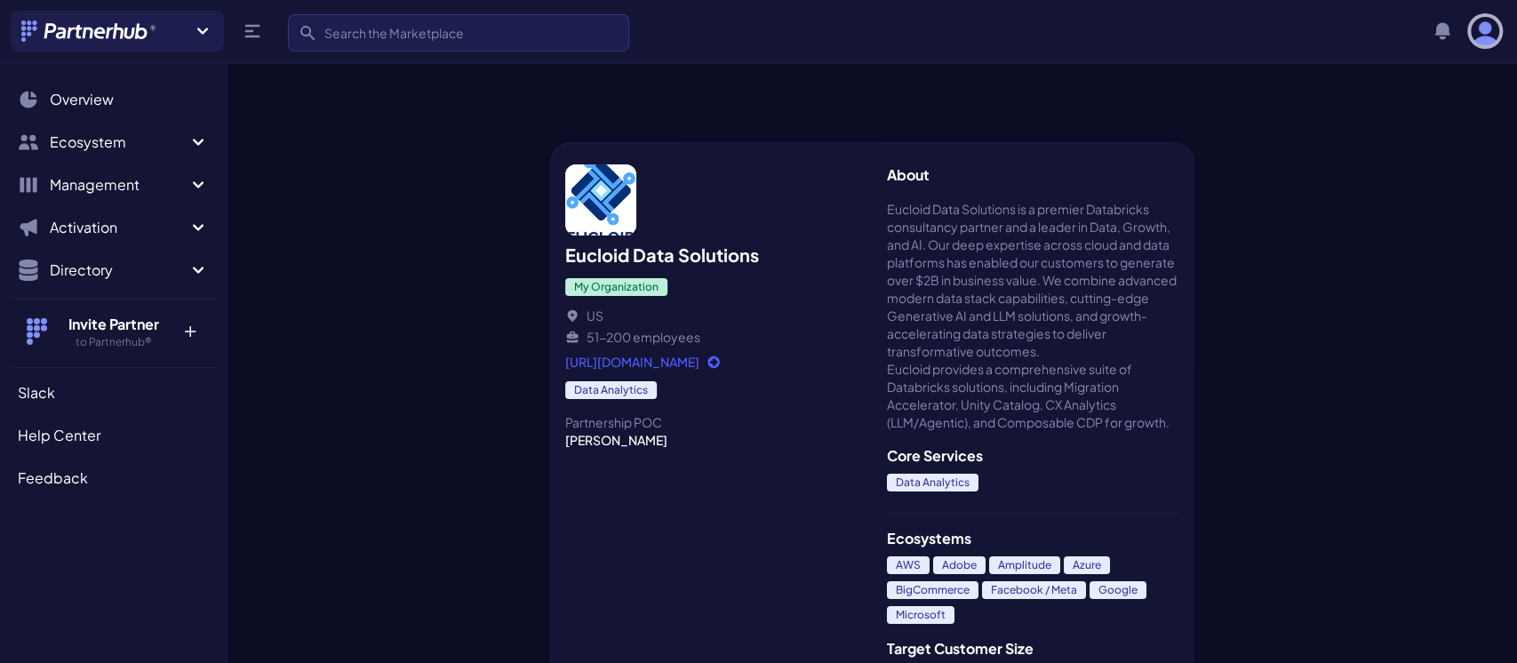
click at [1491, 32] on img "button" at bounding box center [1485, 31] width 28 height 28
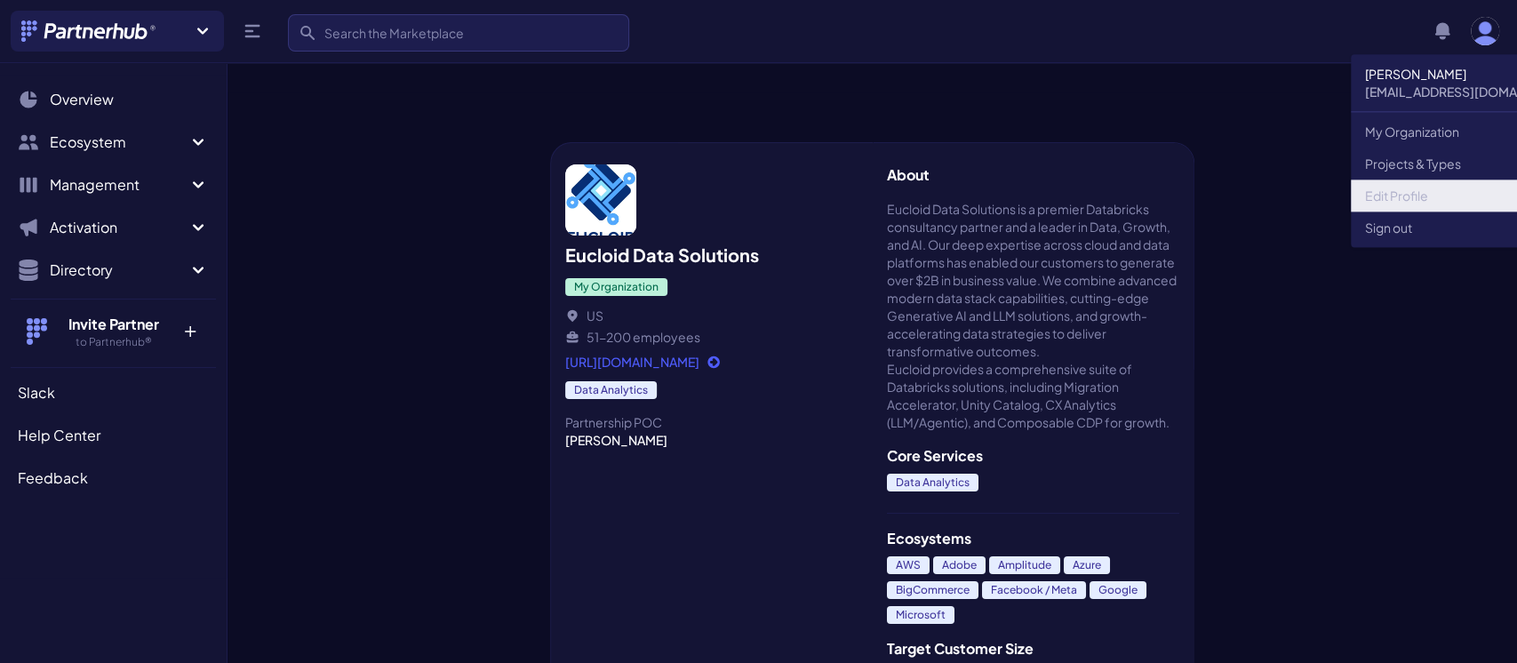
click at [1395, 185] on link "Edit Profile" at bounding box center [1471, 196] width 240 height 32
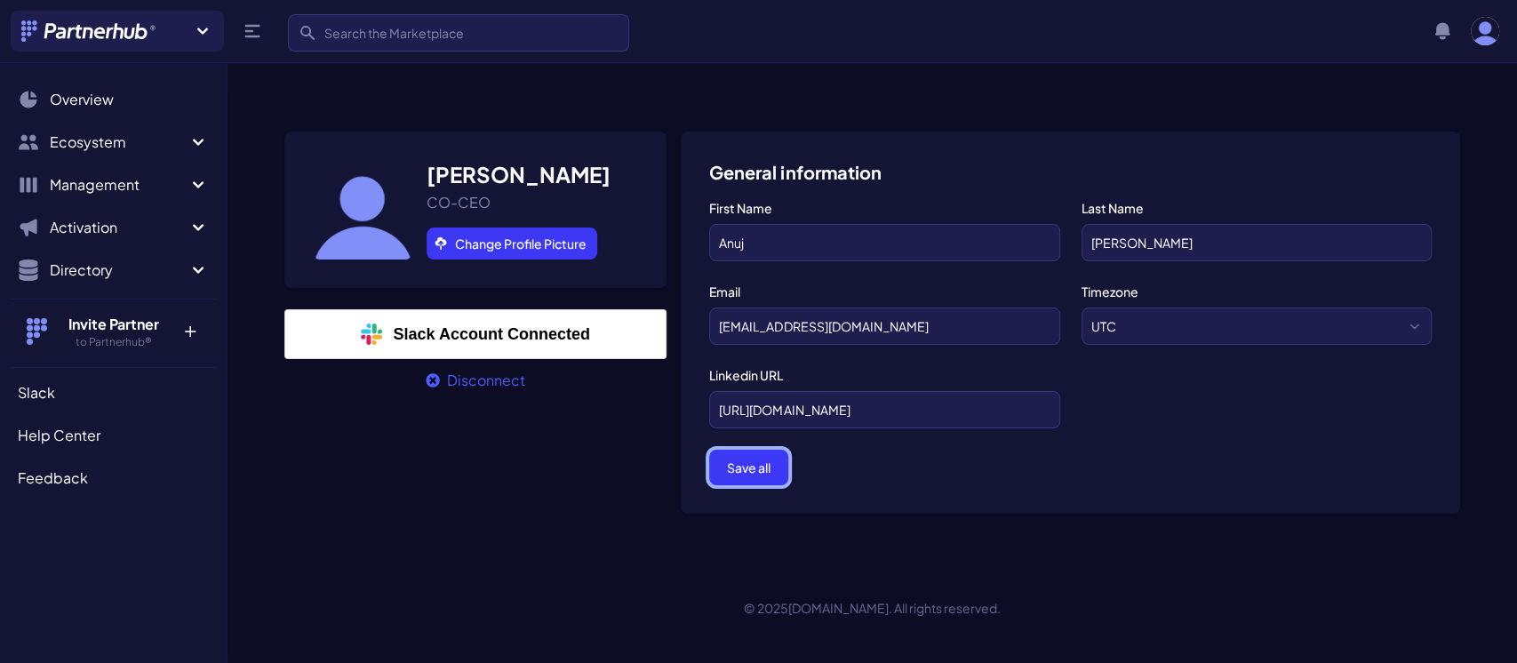
click at [745, 450] on button "Save all" at bounding box center [748, 468] width 79 height 36
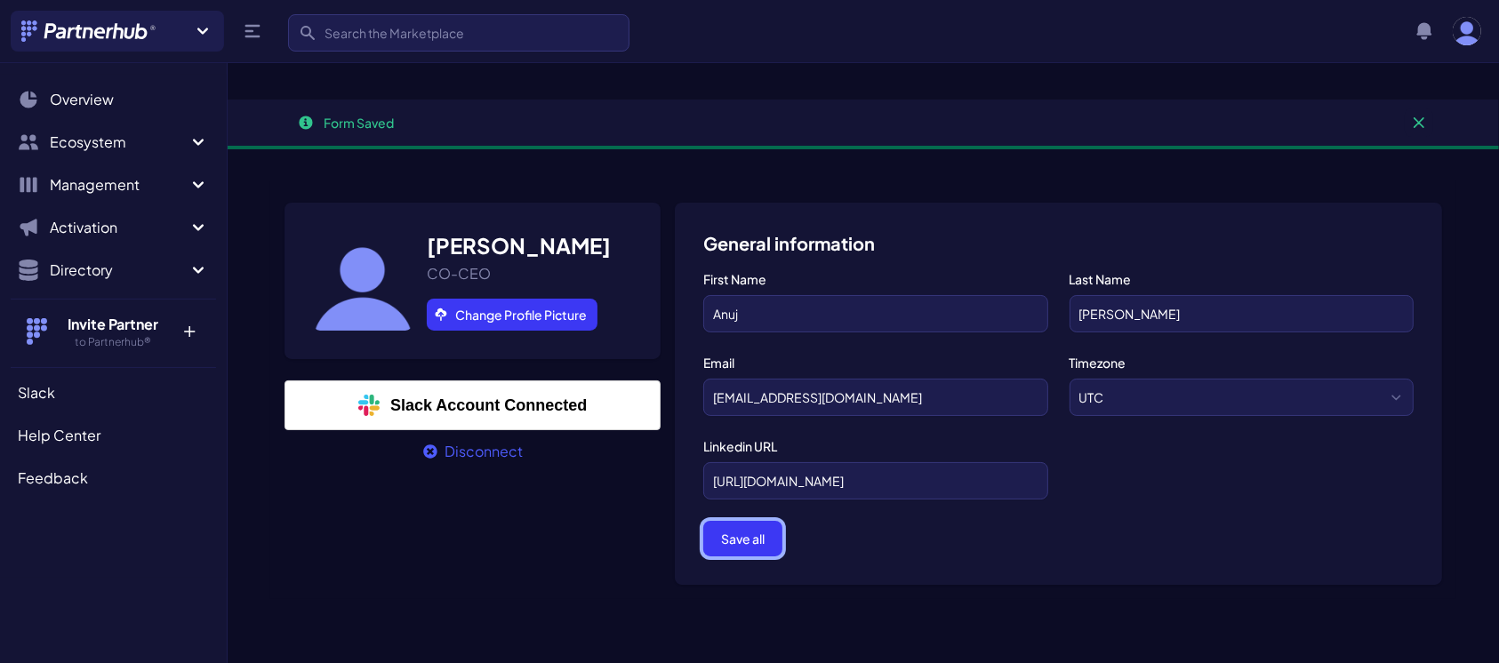
click at [740, 521] on button "Save all" at bounding box center [742, 539] width 79 height 36
click at [1425, 108] on button "Dismiss" at bounding box center [1419, 122] width 28 height 28
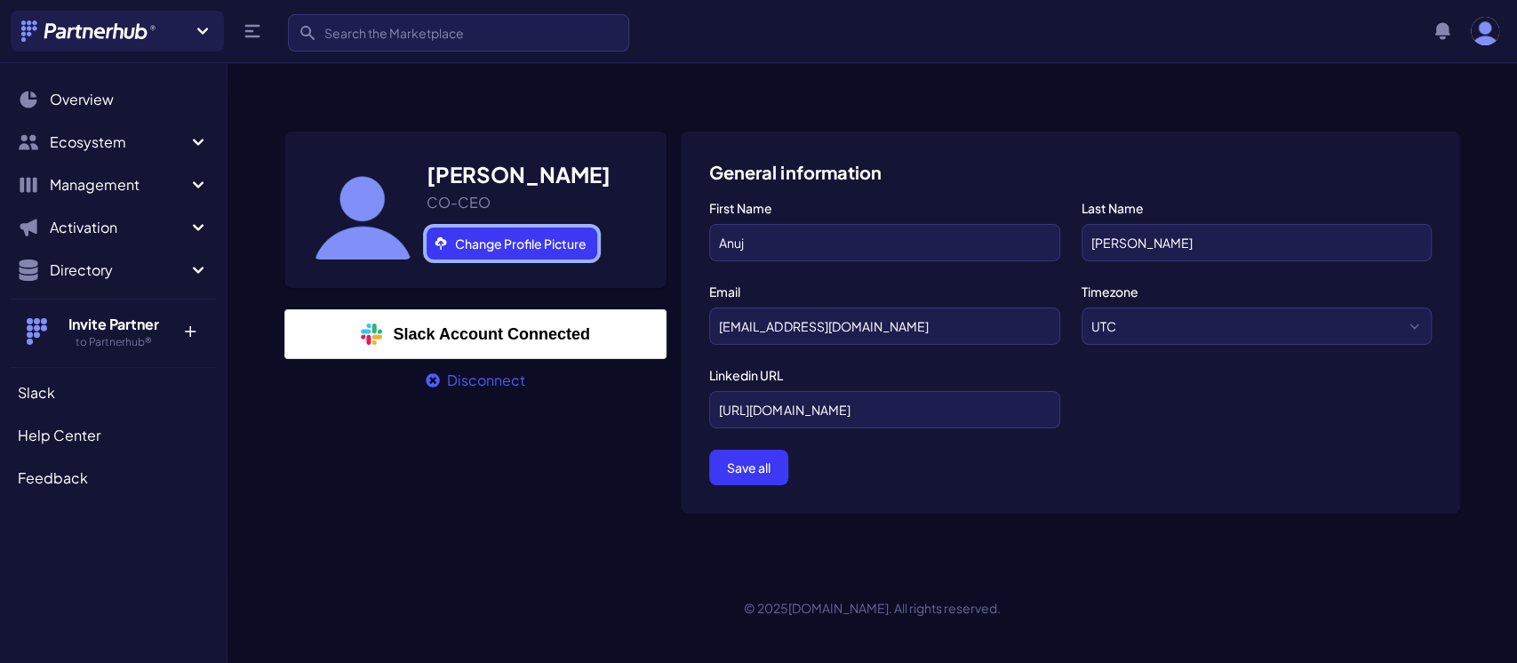
click at [470, 228] on link "Change Profile Picture" at bounding box center [512, 244] width 171 height 32
click at [450, 228] on link "Change Profile Picture" at bounding box center [512, 244] width 171 height 32
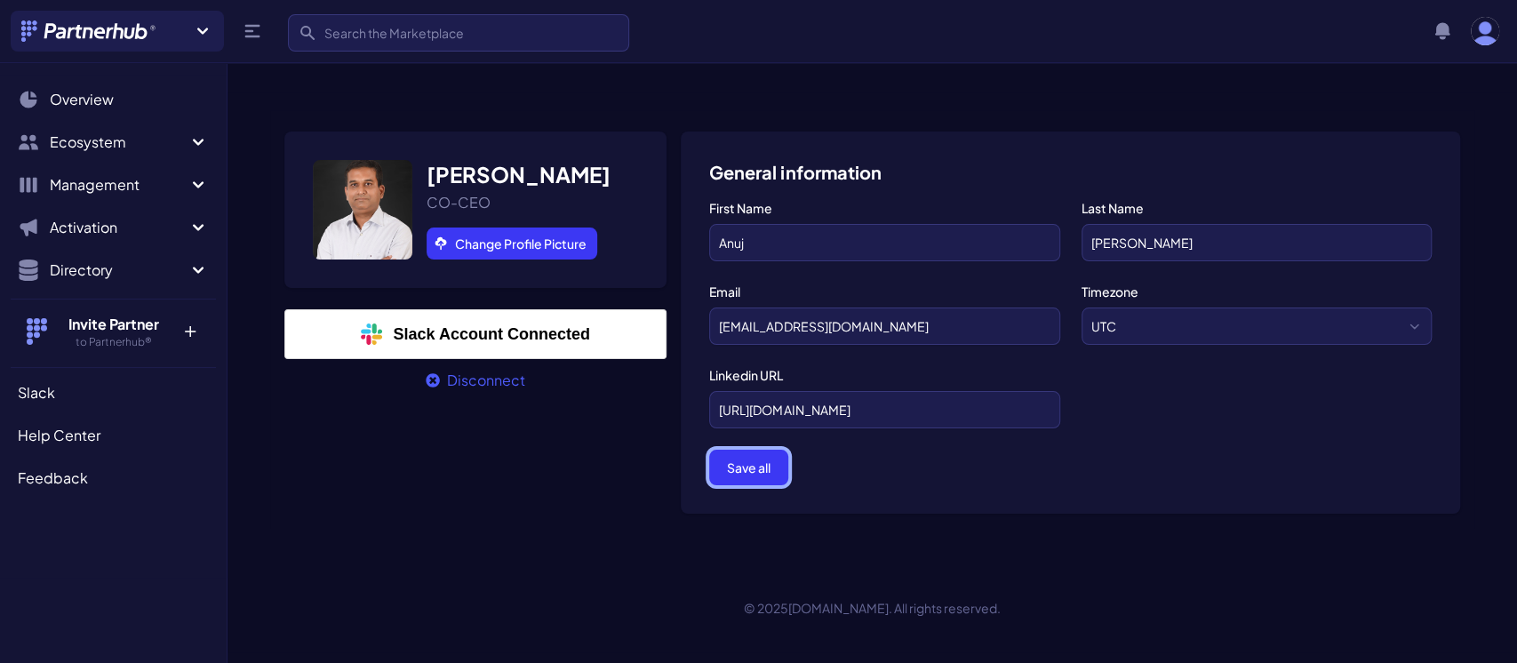
click at [747, 450] on button "Save all" at bounding box center [748, 468] width 79 height 36
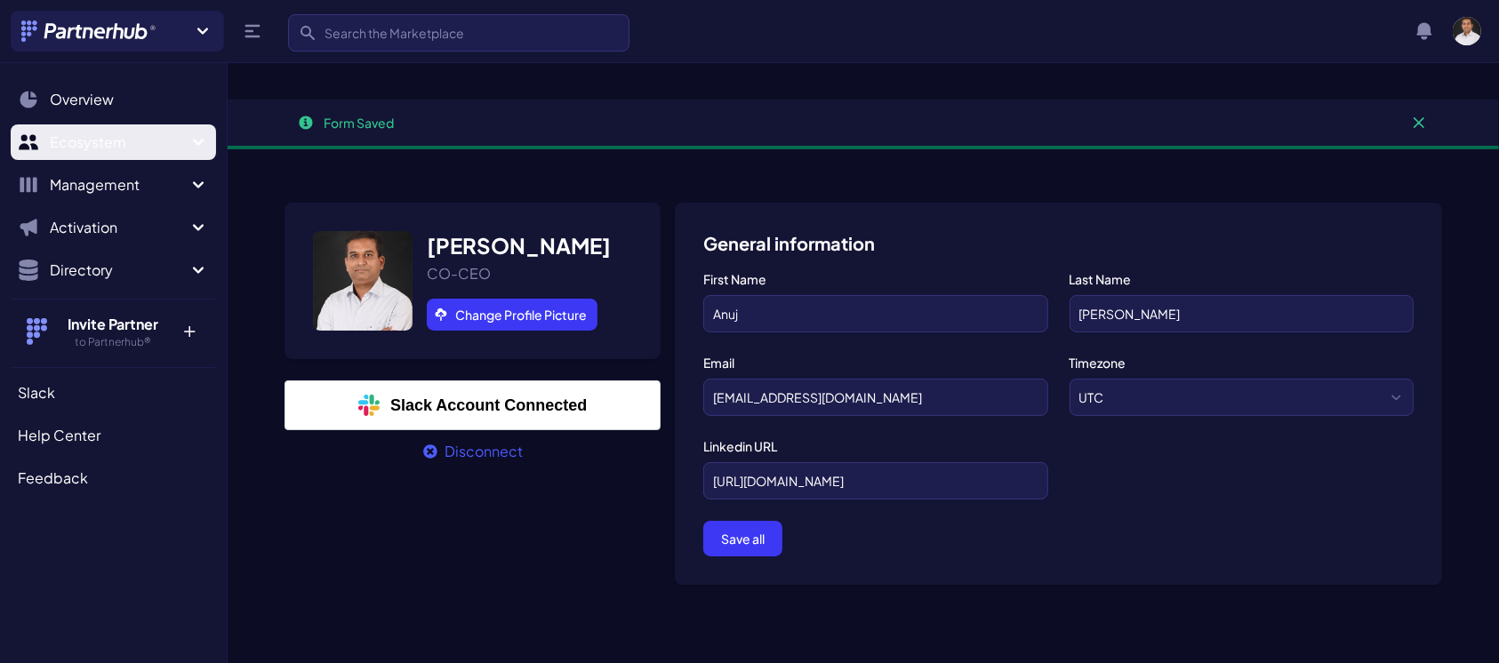
click at [107, 146] on span "Ecosystem" at bounding box center [119, 142] width 138 height 21
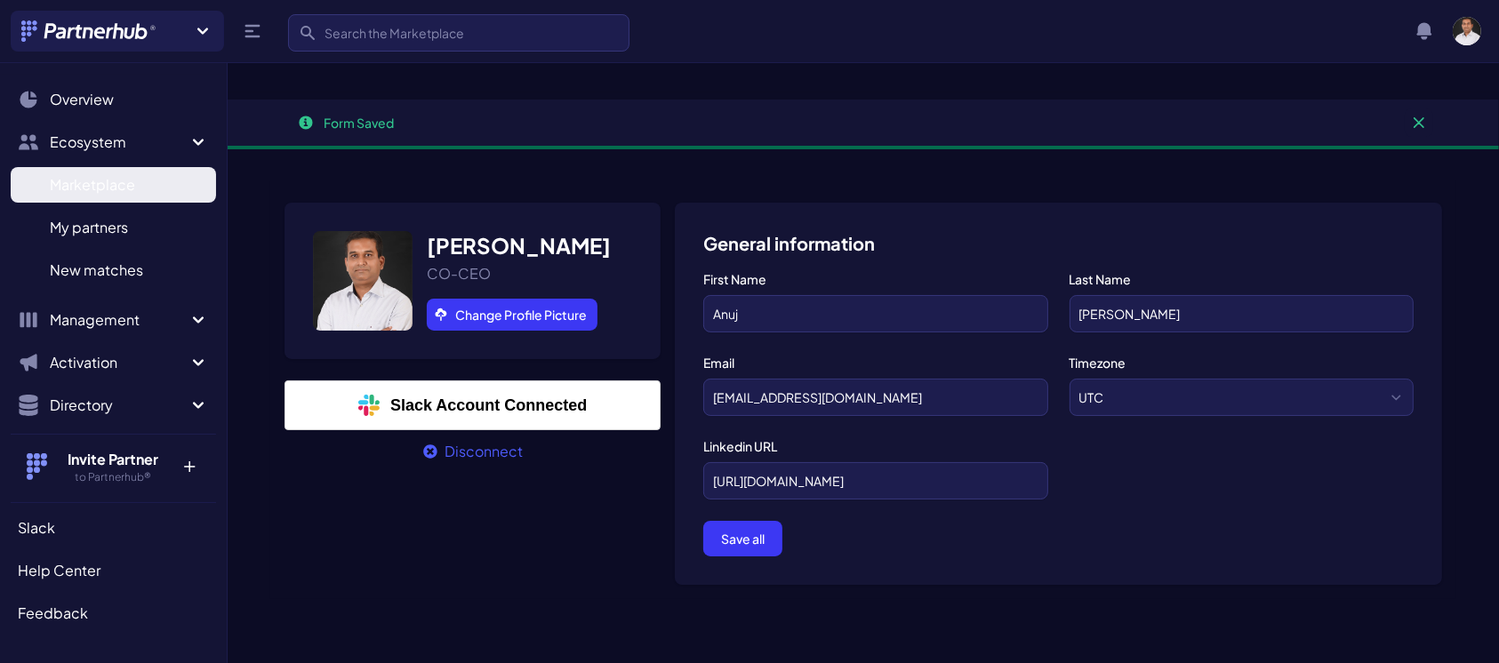
click at [93, 188] on span "Marketplace" at bounding box center [92, 184] width 85 height 21
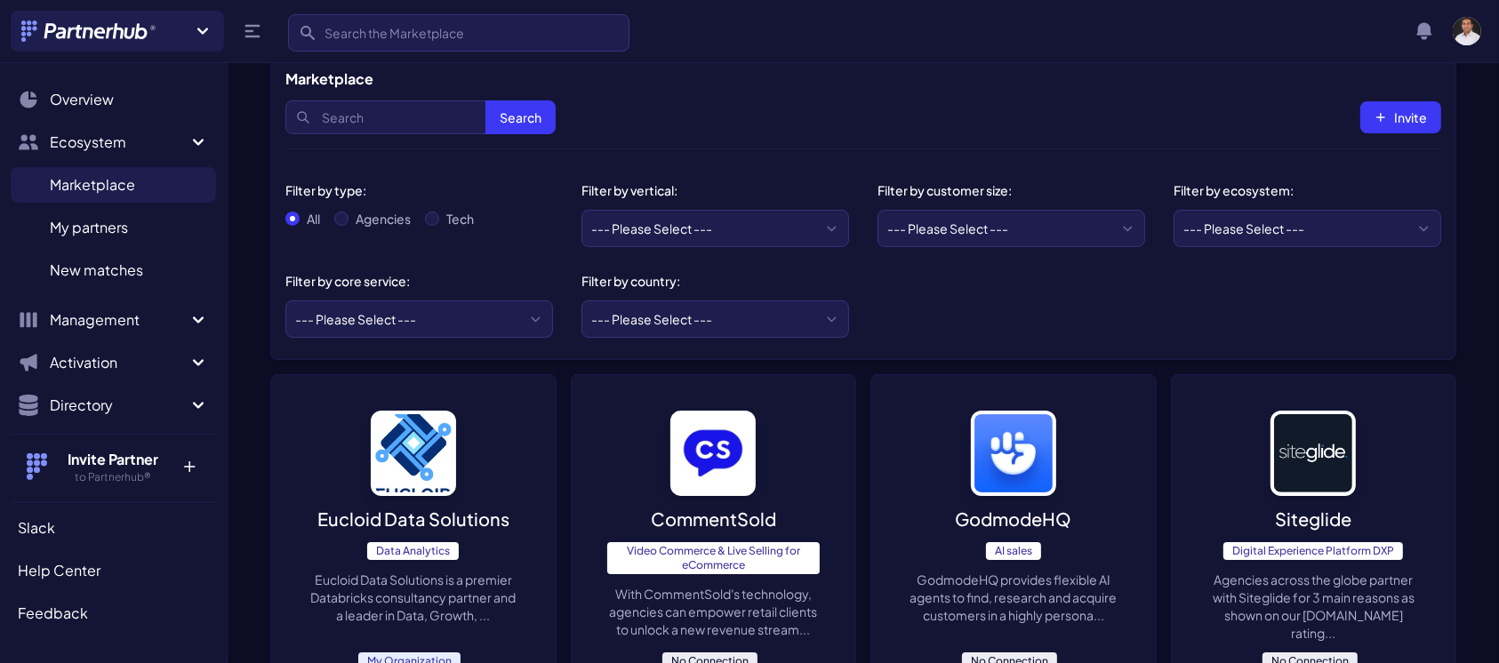
scroll to position [100, 0]
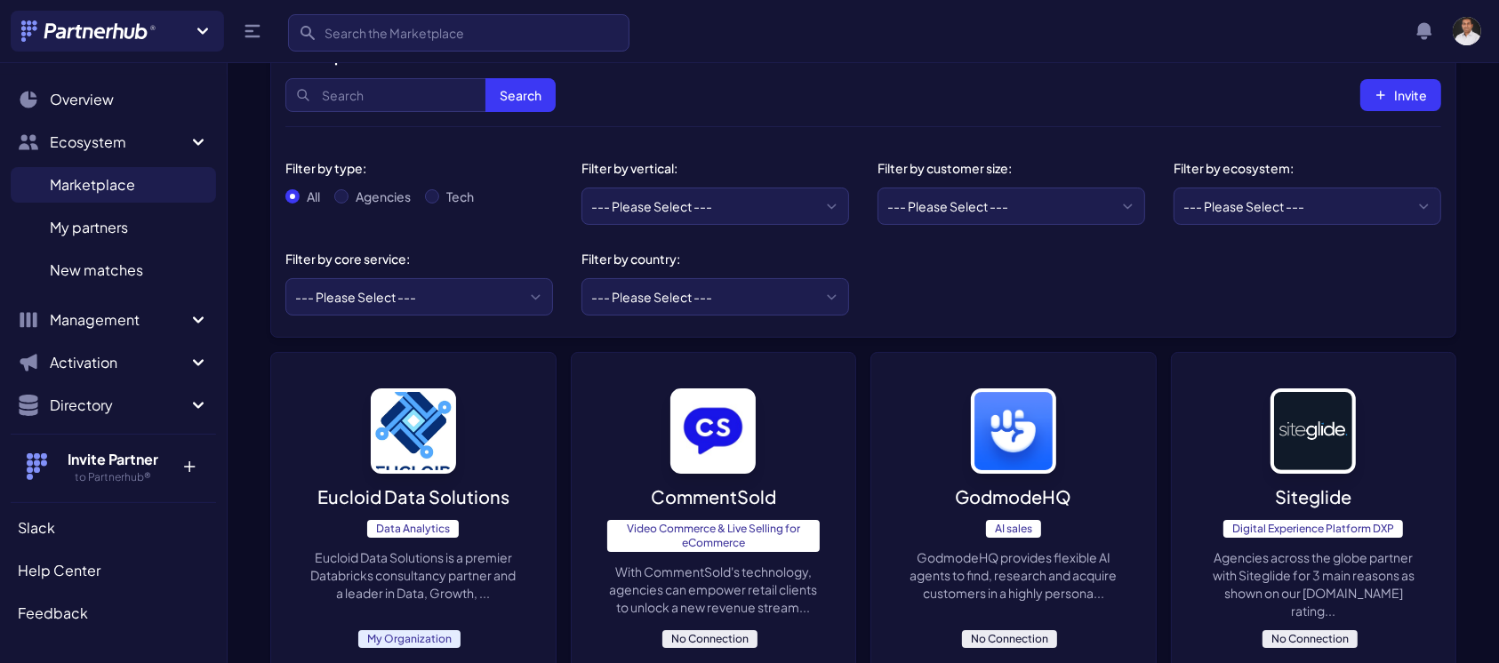
click at [415, 473] on div "Eucloid Data Solutions Data Analytics Eucloid Data Solutions is a premier Datab…" at bounding box center [413, 518] width 284 height 331
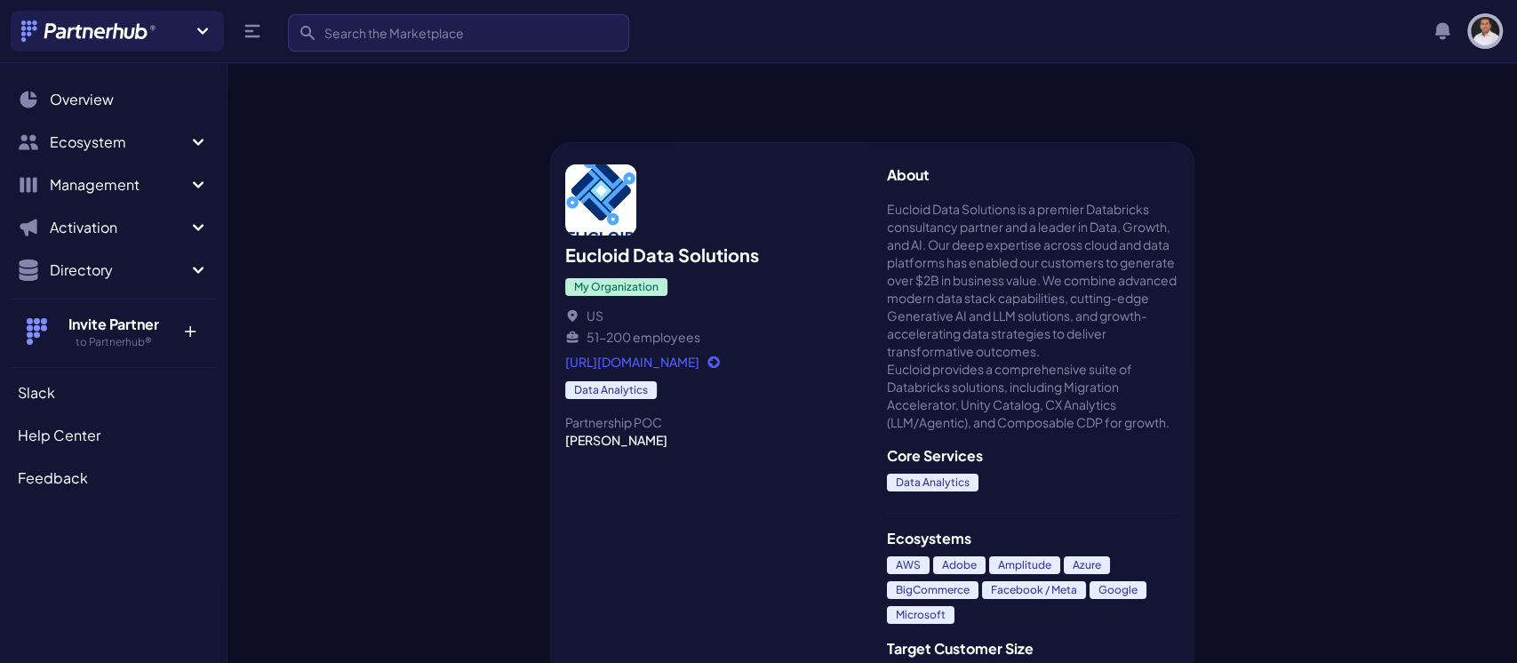
click at [1473, 31] on img "button" at bounding box center [1485, 31] width 28 height 28
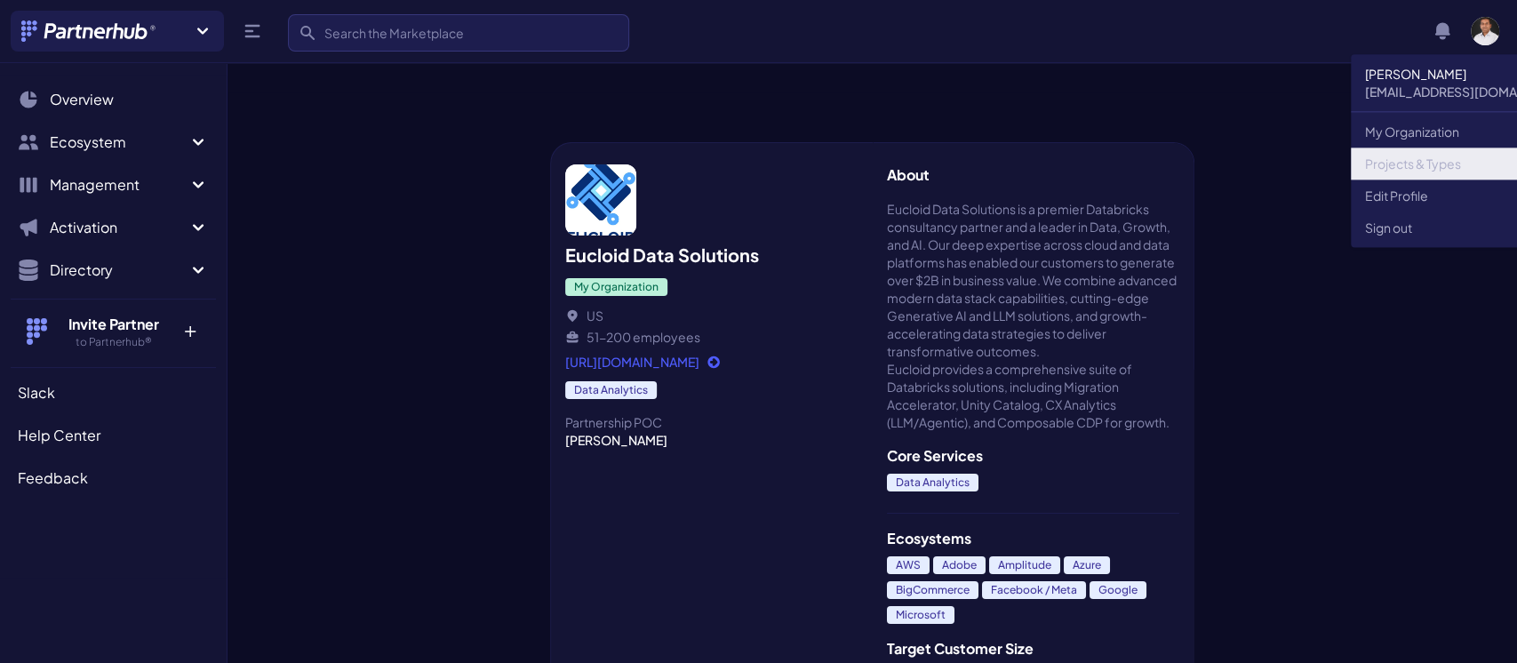
click at [1396, 154] on link "Projects & Types" at bounding box center [1471, 164] width 240 height 32
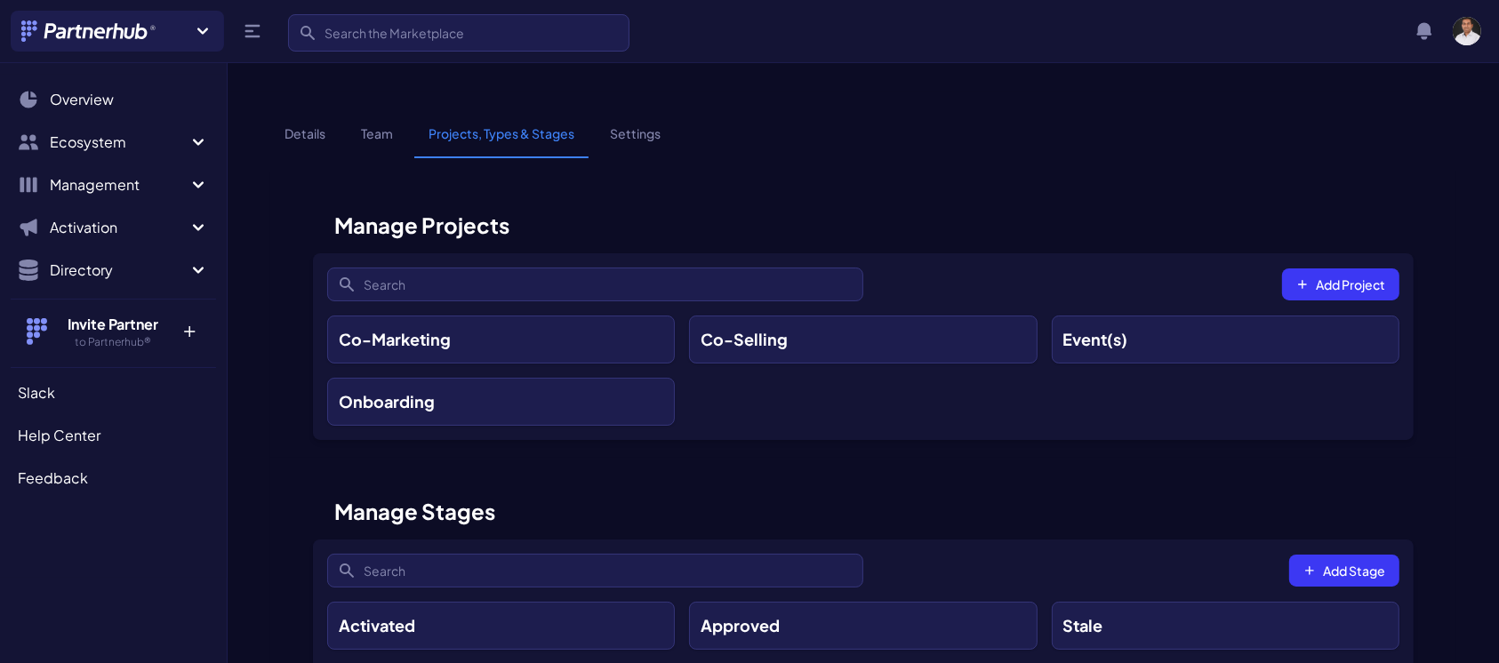
click at [380, 92] on main "Details Team Projects, Types & Stages Settings Manage Projects Search Add Proje…" at bounding box center [863, 591] width 1271 height 998
click at [374, 124] on link "Team" at bounding box center [377, 141] width 60 height 34
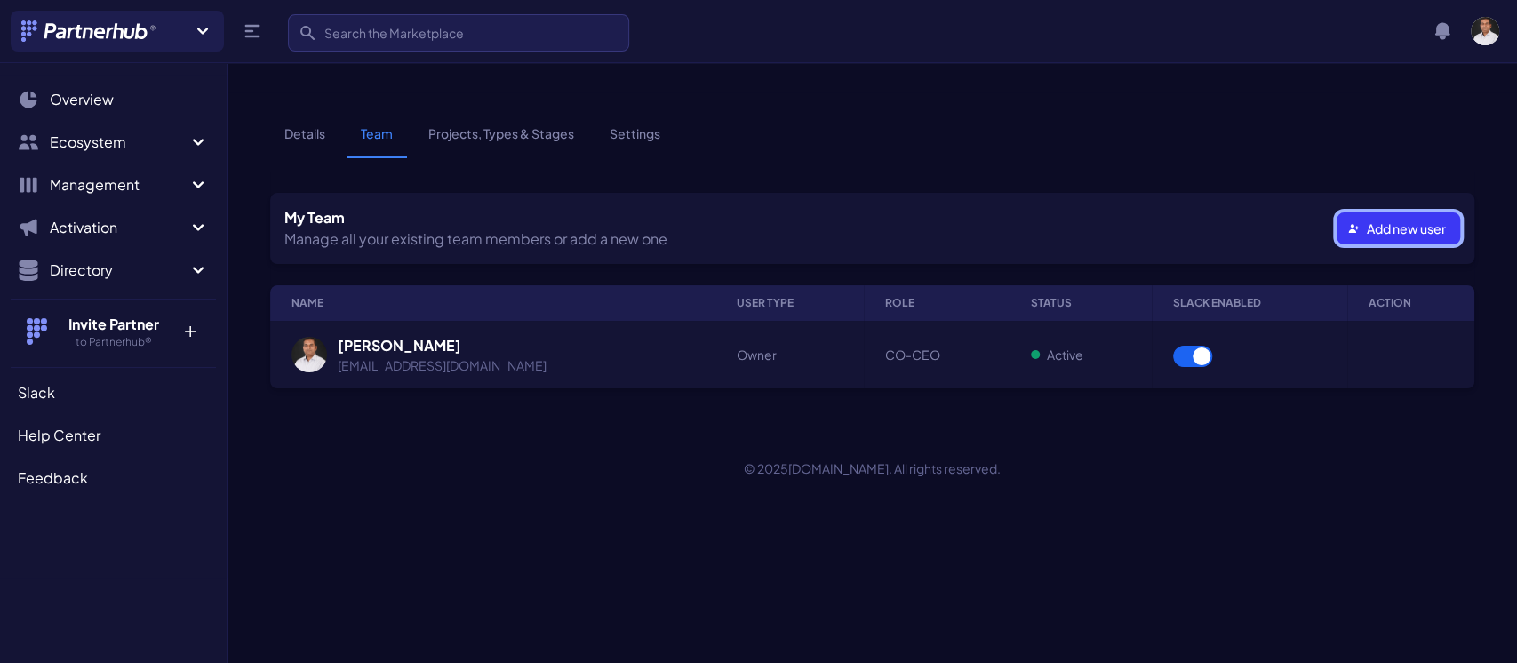
click at [1387, 212] on button "Add new user" at bounding box center [1399, 228] width 124 height 32
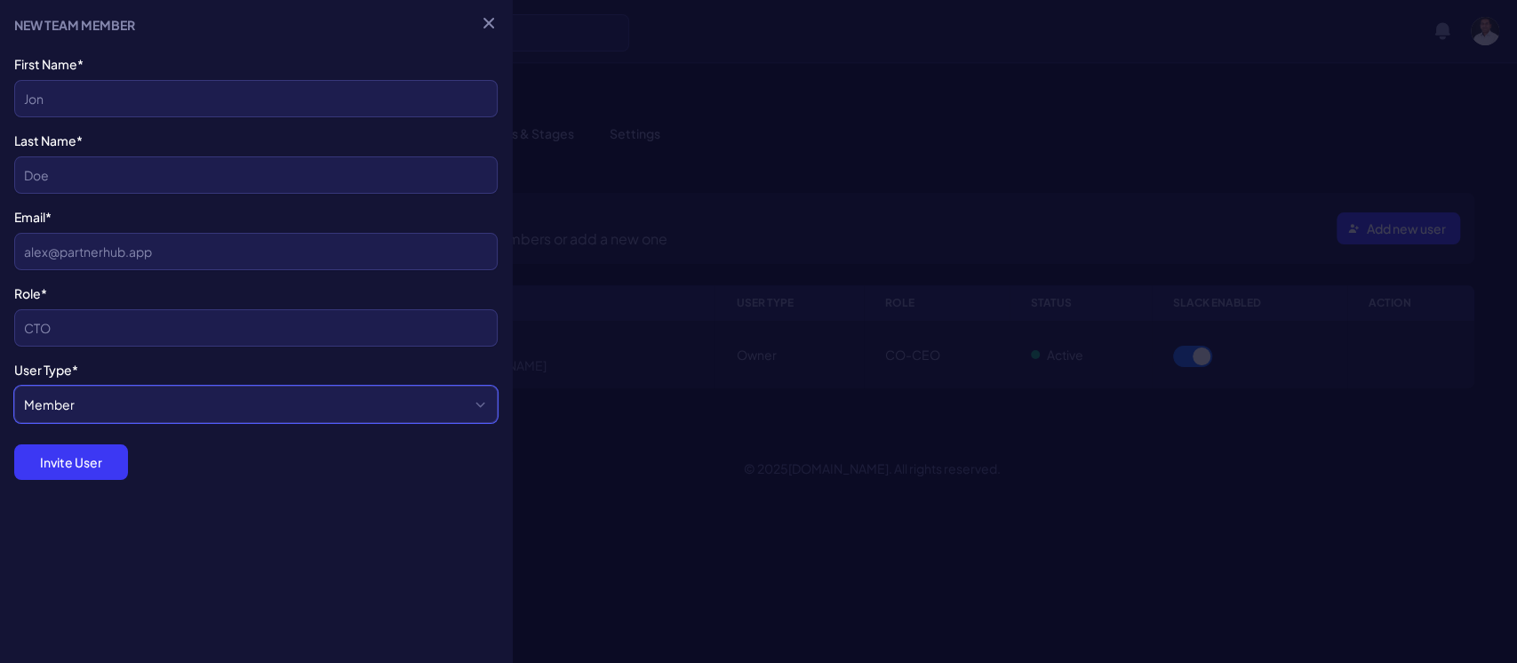
click at [283, 404] on select "Member Admin" at bounding box center [256, 404] width 484 height 37
click at [683, 480] on div at bounding box center [758, 331] width 1517 height 663
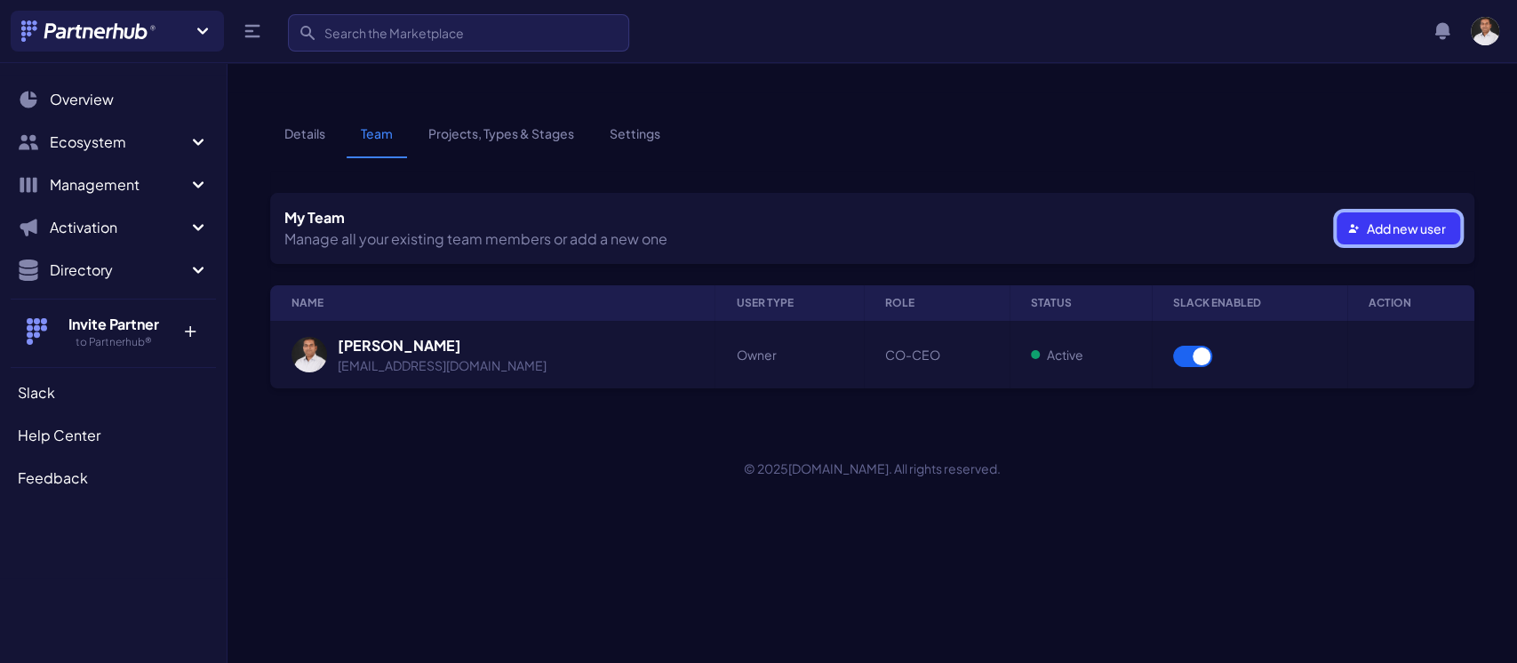
click at [1374, 212] on button "Add new user" at bounding box center [1399, 228] width 124 height 32
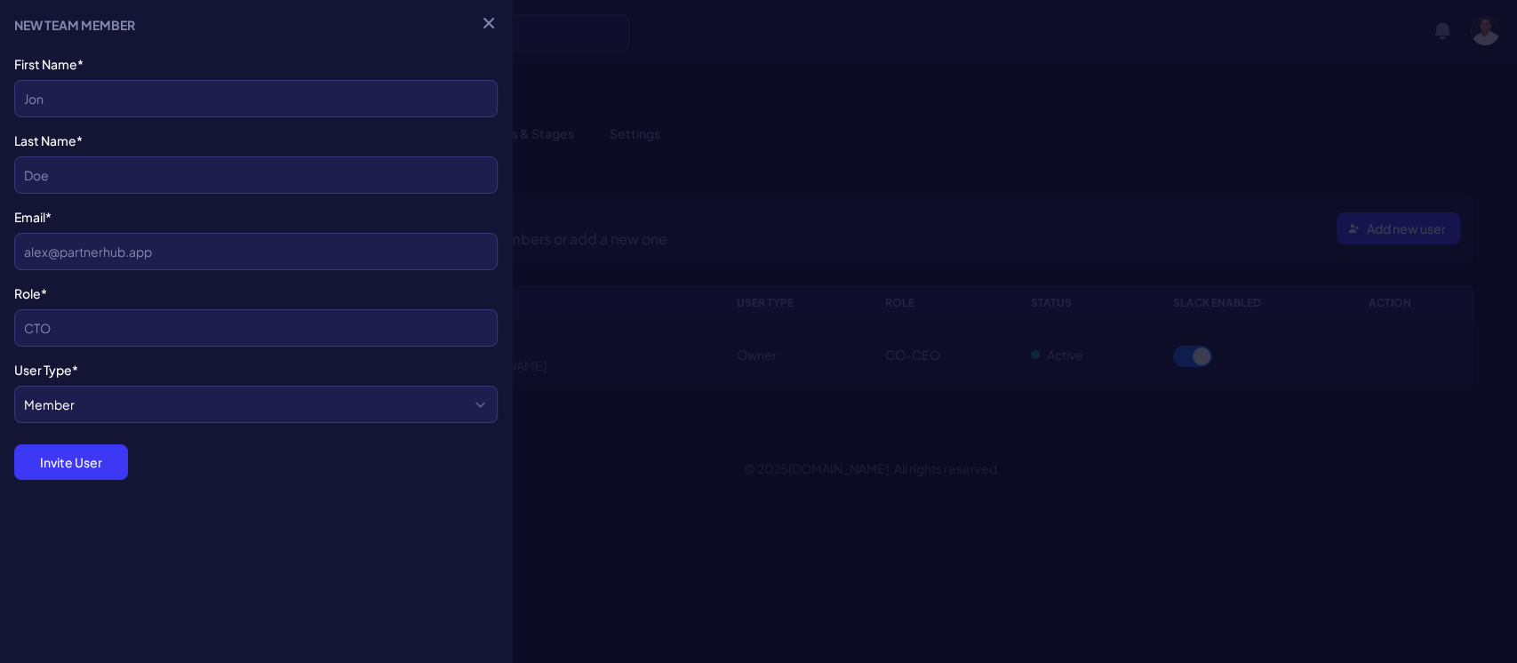
click at [655, 124] on div at bounding box center [758, 331] width 1517 height 663
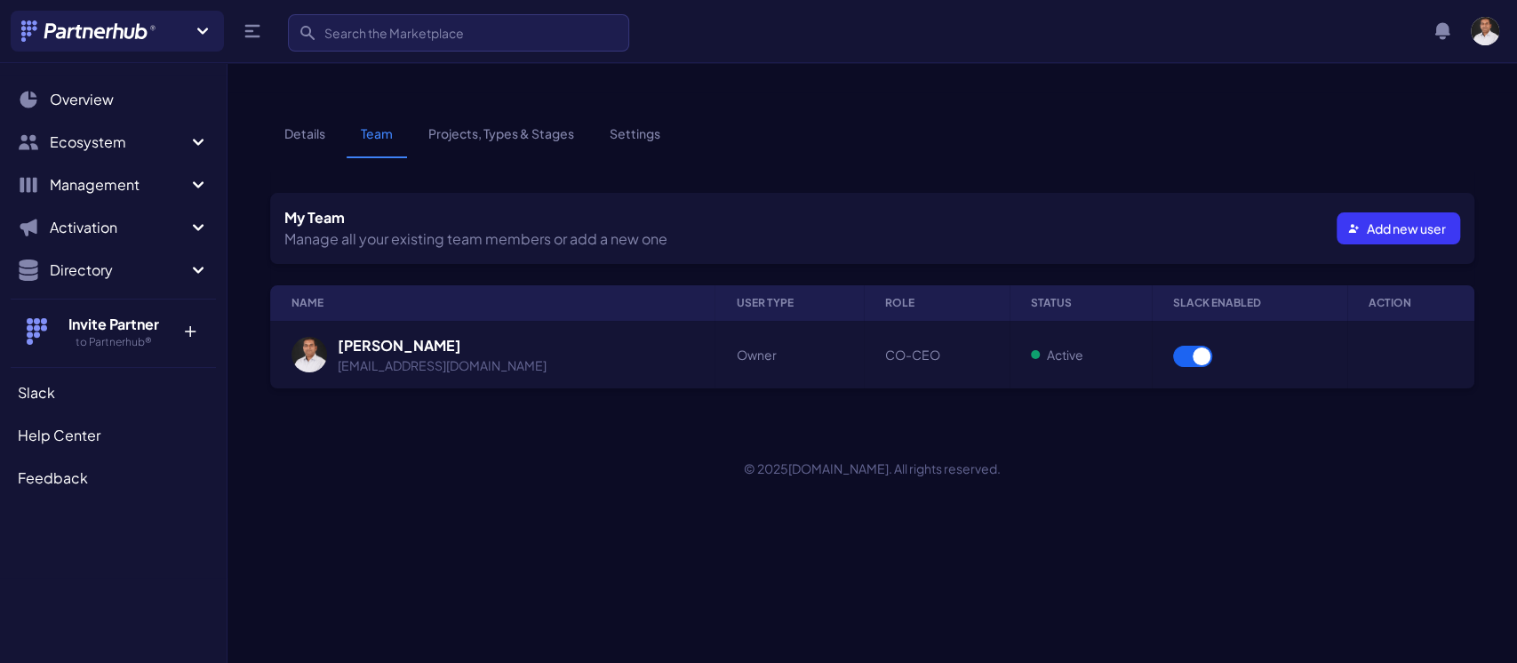
click at [493, 124] on link "Projects, Types & Stages" at bounding box center [501, 141] width 174 height 34
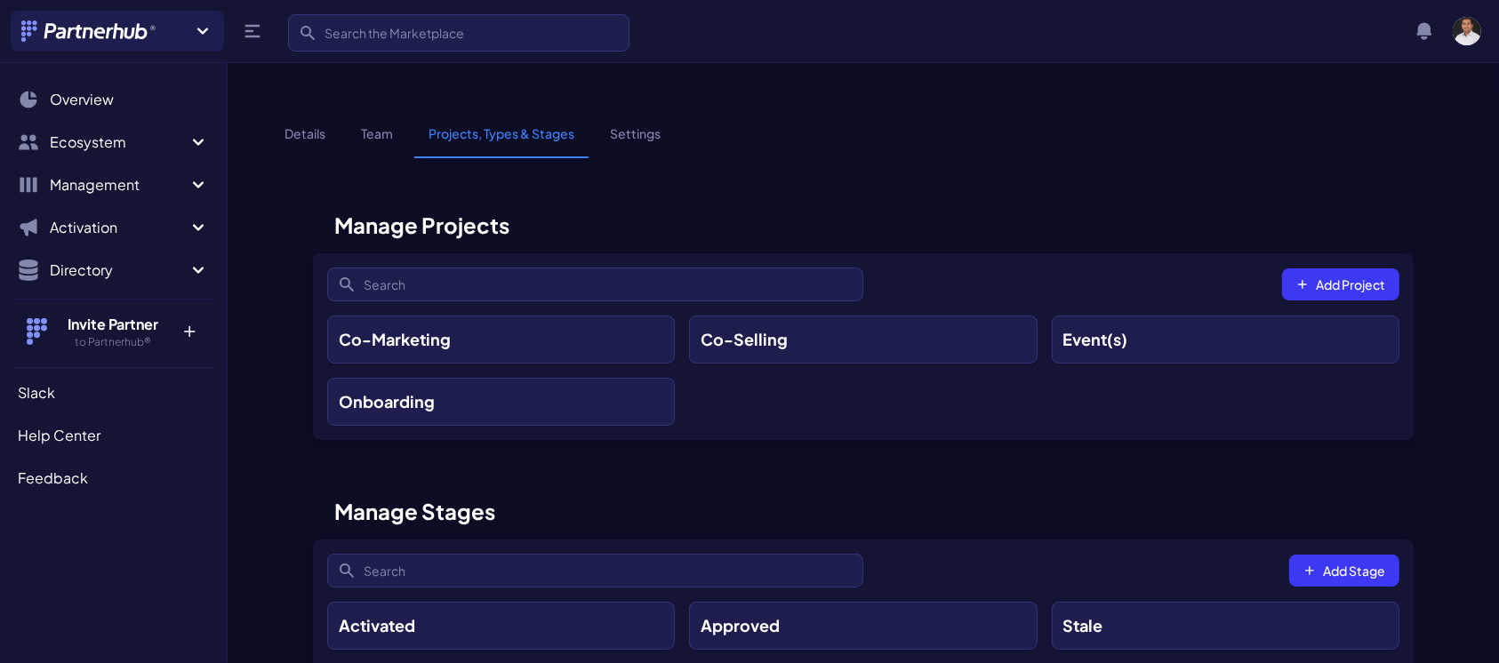
click at [308, 124] on link "Details" at bounding box center [304, 141] width 69 height 34
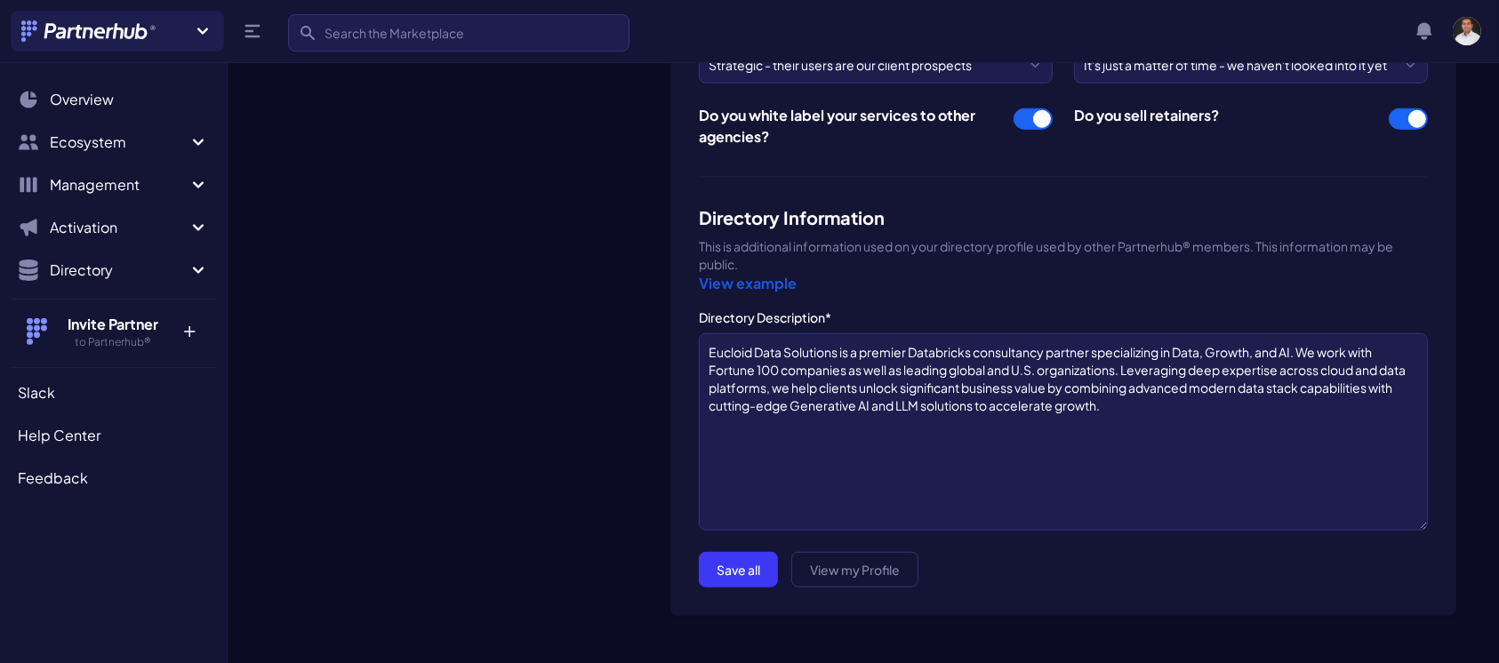
scroll to position [1636, 0]
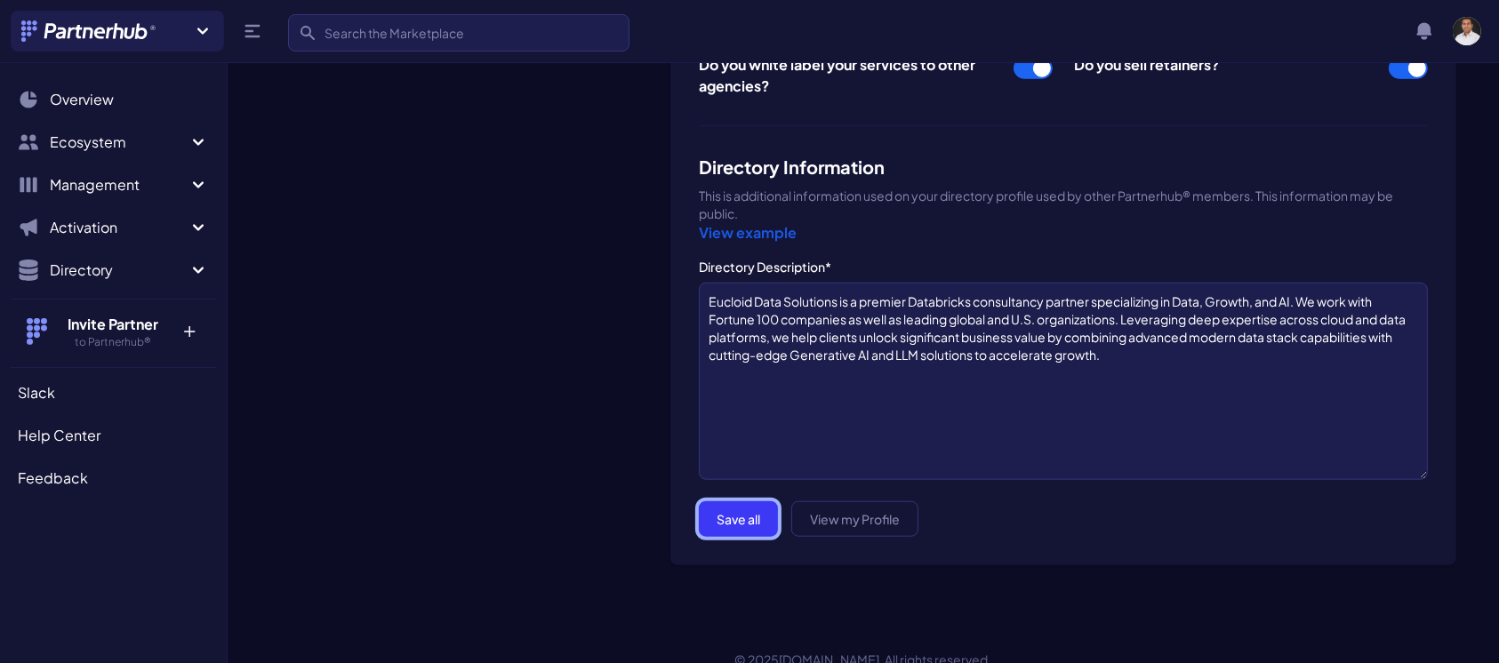
click at [753, 501] on button "Save all" at bounding box center [738, 519] width 79 height 36
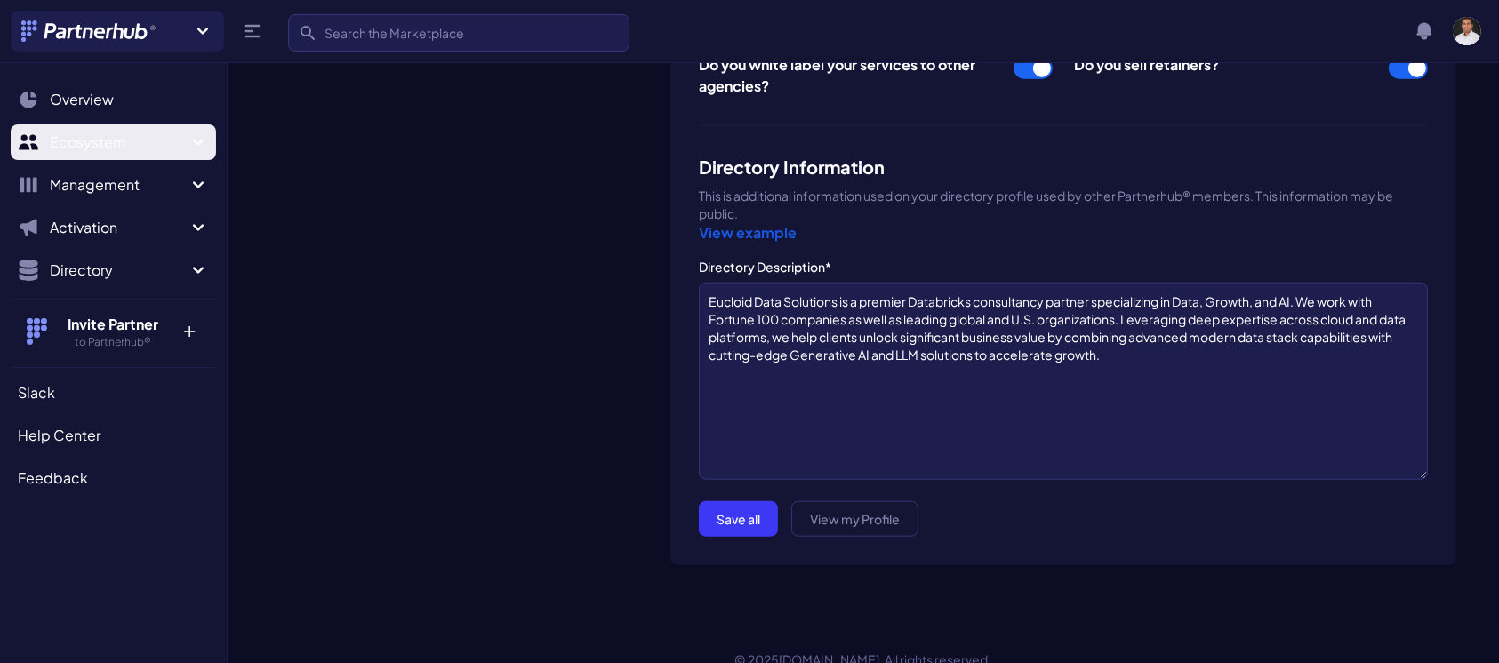
click at [198, 139] on icon "Sidebar" at bounding box center [198, 142] width 21 height 21
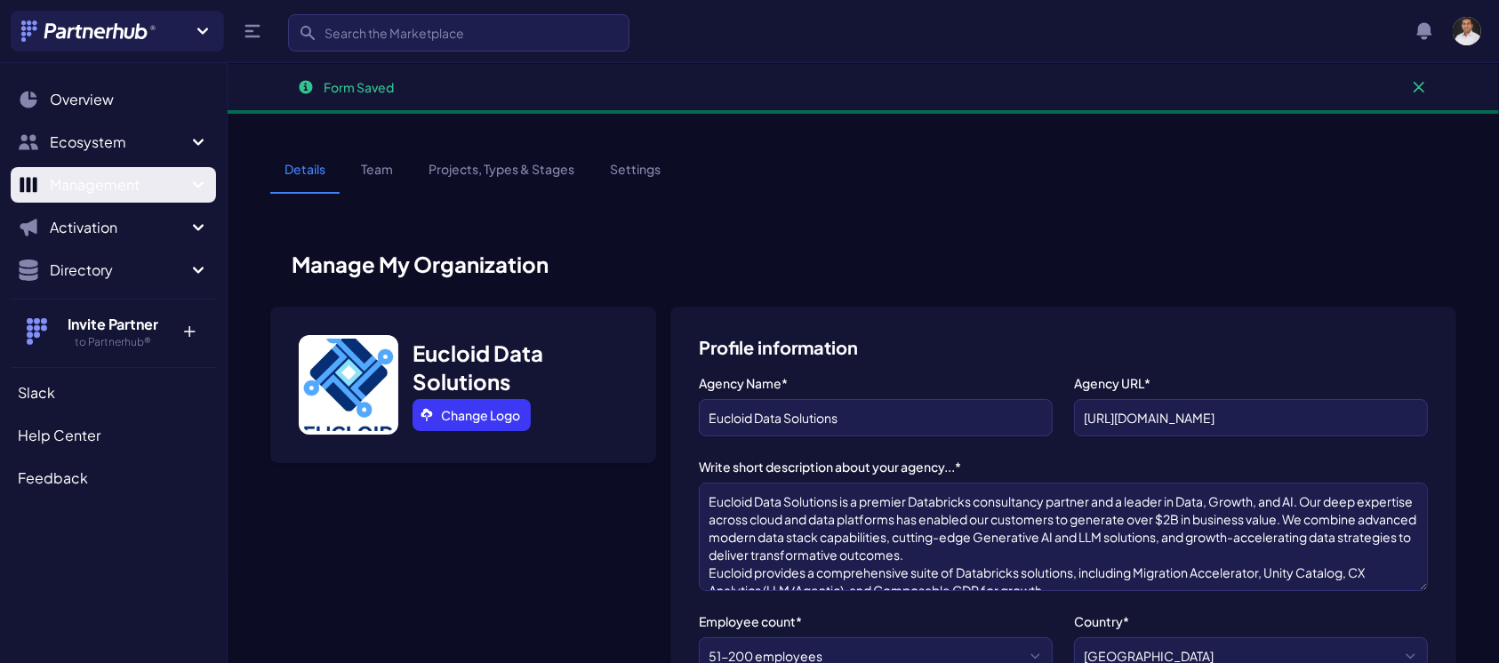
scroll to position [70, 0]
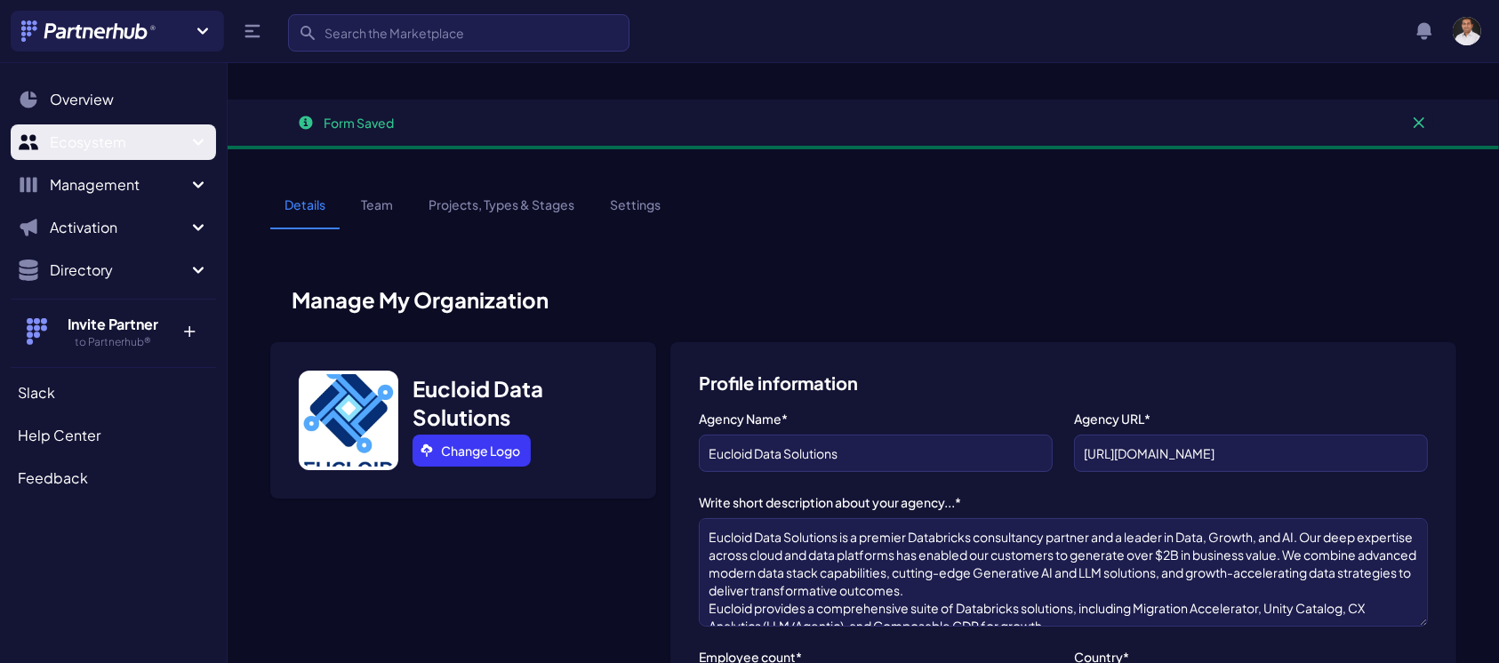
click at [199, 140] on icon "Sidebar" at bounding box center [198, 142] width 21 height 21
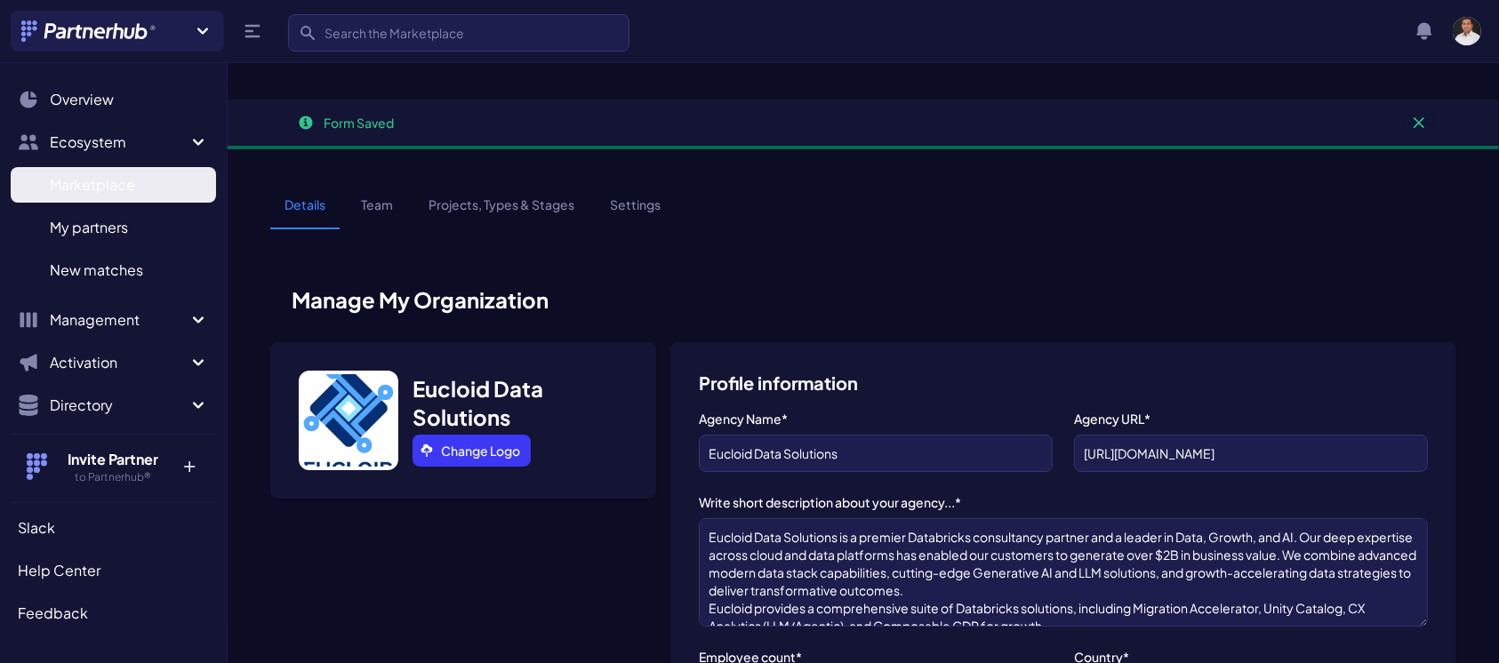
click at [114, 178] on span "Marketplace" at bounding box center [92, 184] width 85 height 21
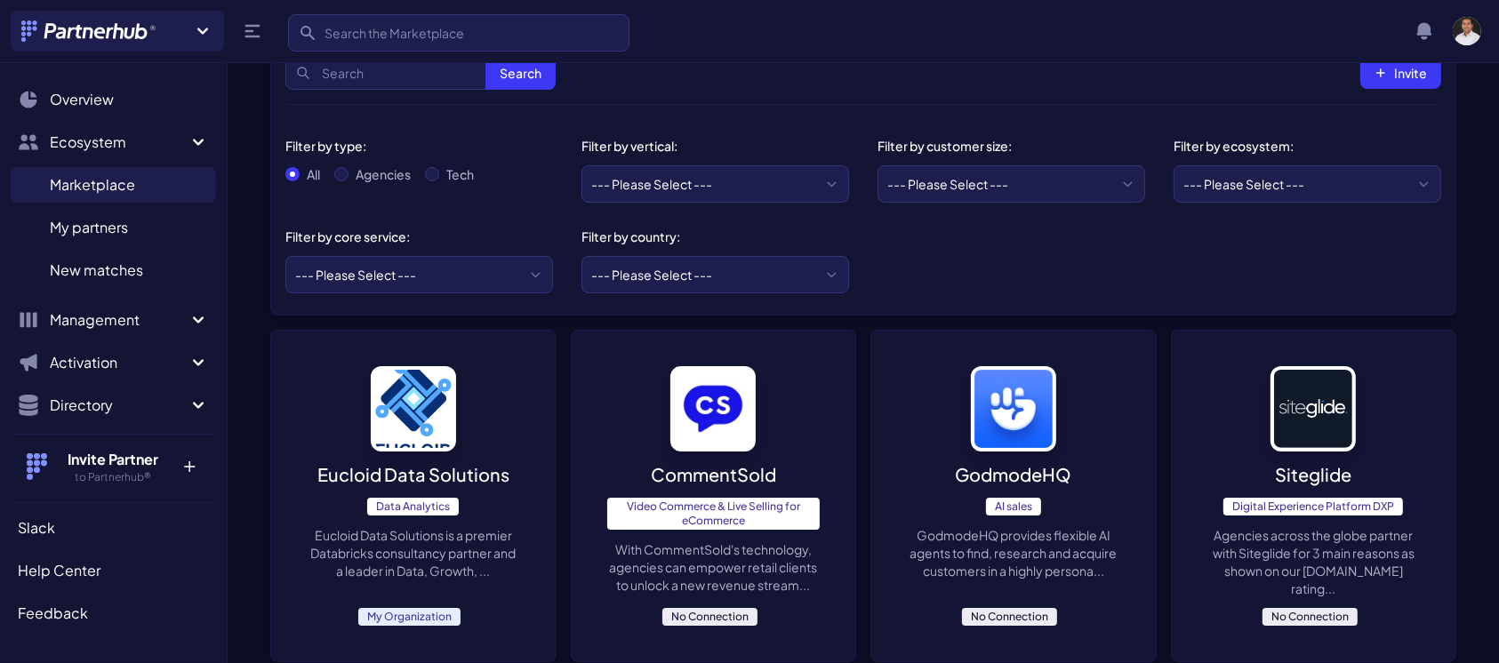
scroll to position [156, 0]
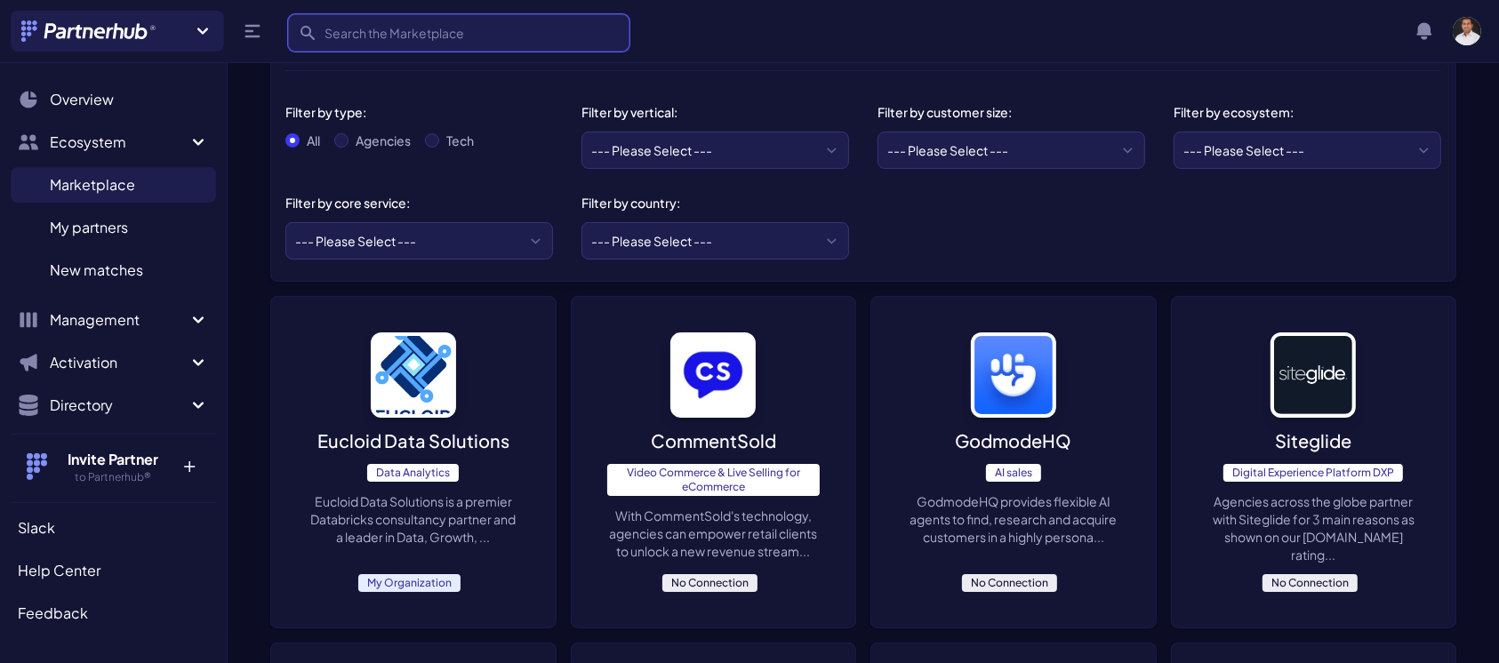
click at [382, 29] on input "Search" at bounding box center [458, 32] width 341 height 37
type input "mathco"
click button "submit" at bounding box center [0, 0] width 0 height 0
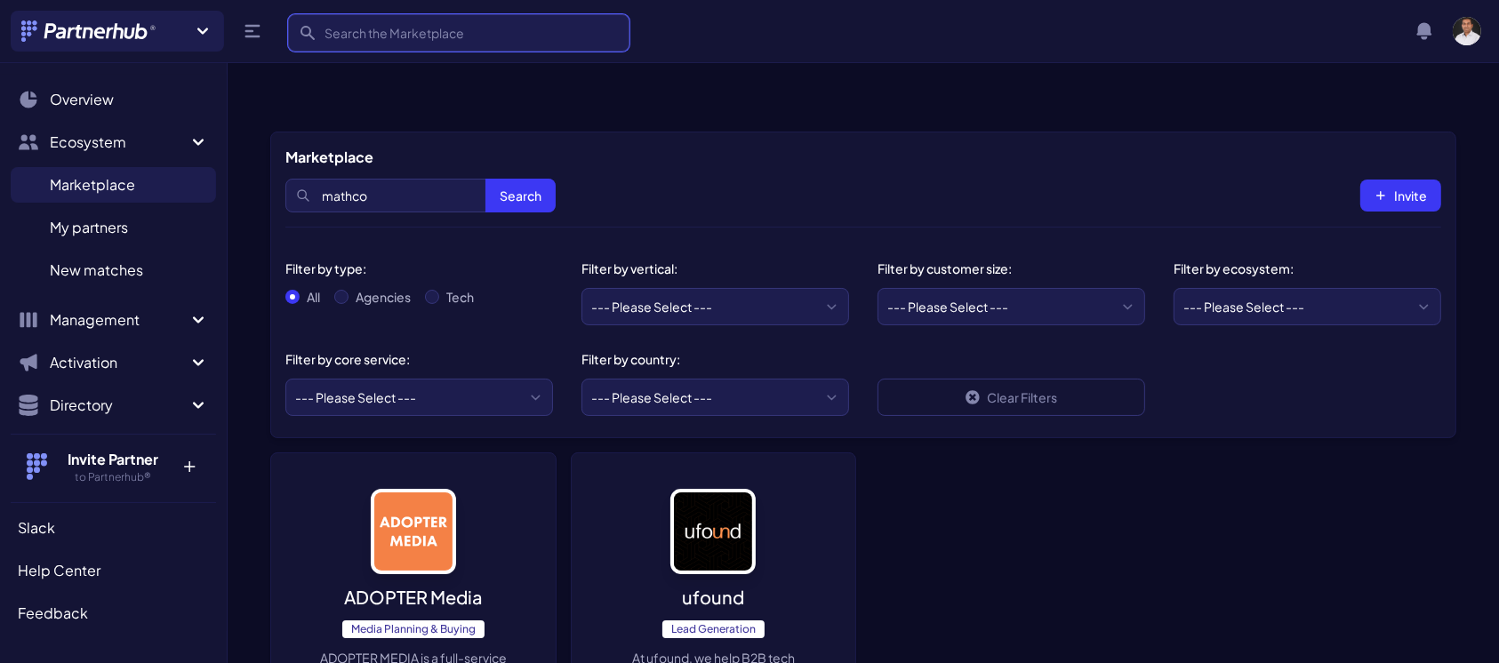
click at [441, 46] on input "Search" at bounding box center [458, 32] width 341 height 37
click at [497, 20] on input "Search" at bounding box center [458, 32] width 341 height 37
type input "slalom"
click button "submit" at bounding box center [0, 0] width 0 height 0
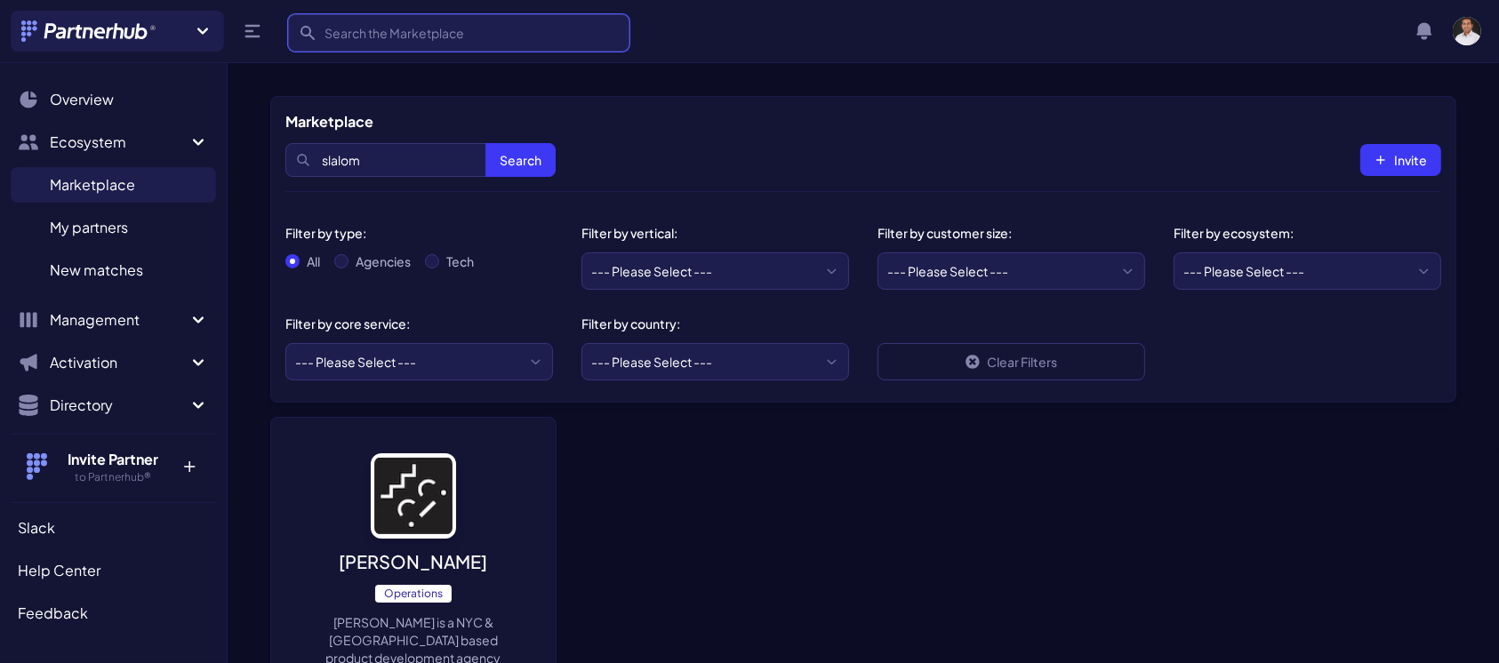
click at [540, 39] on input "Search" at bounding box center [458, 32] width 341 height 37
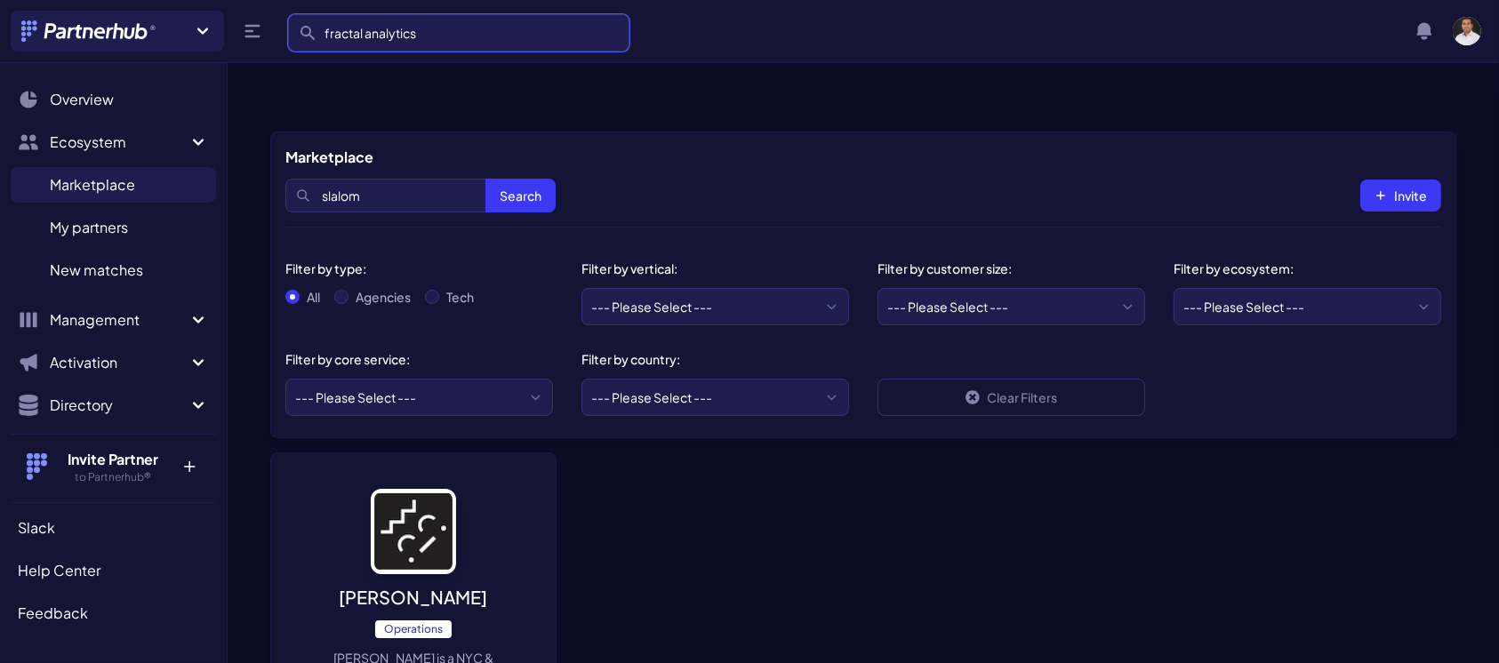
type input "fractal analytics"
click button "submit" at bounding box center [0, 0] width 0 height 0
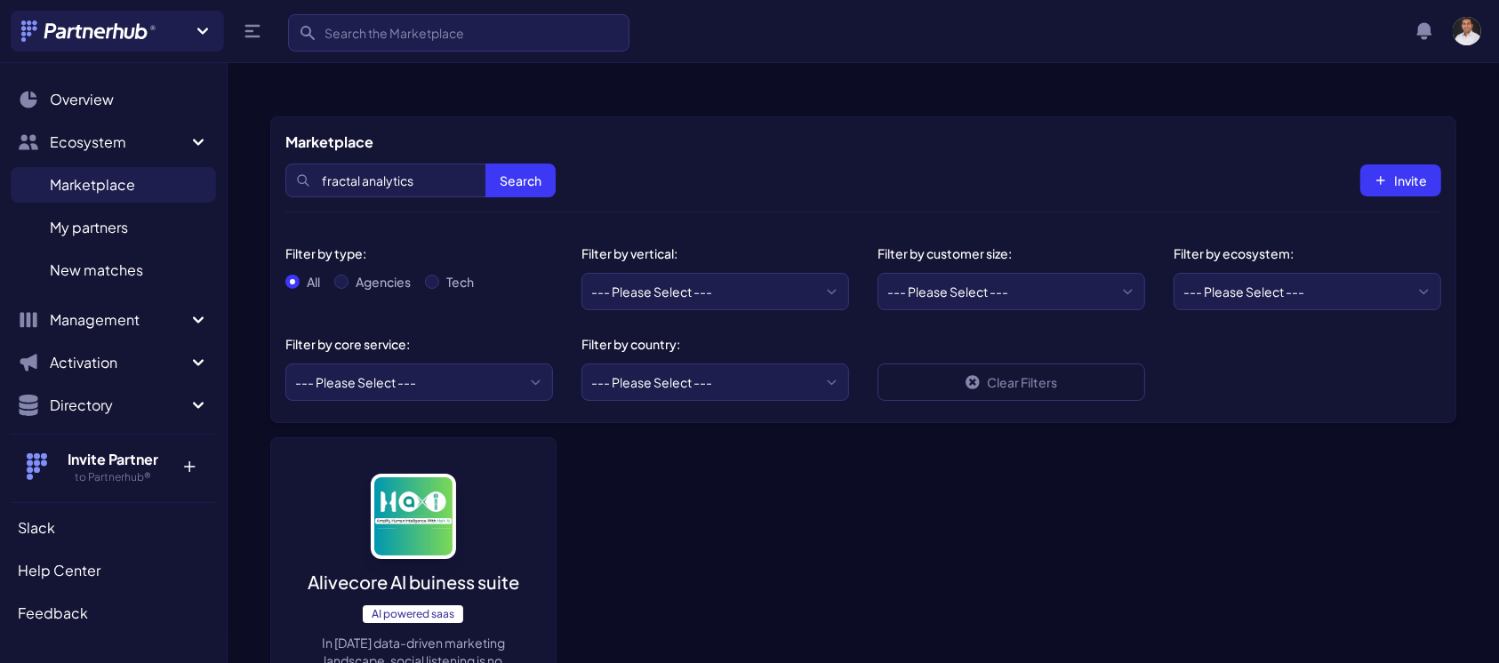
scroll to position [7, 0]
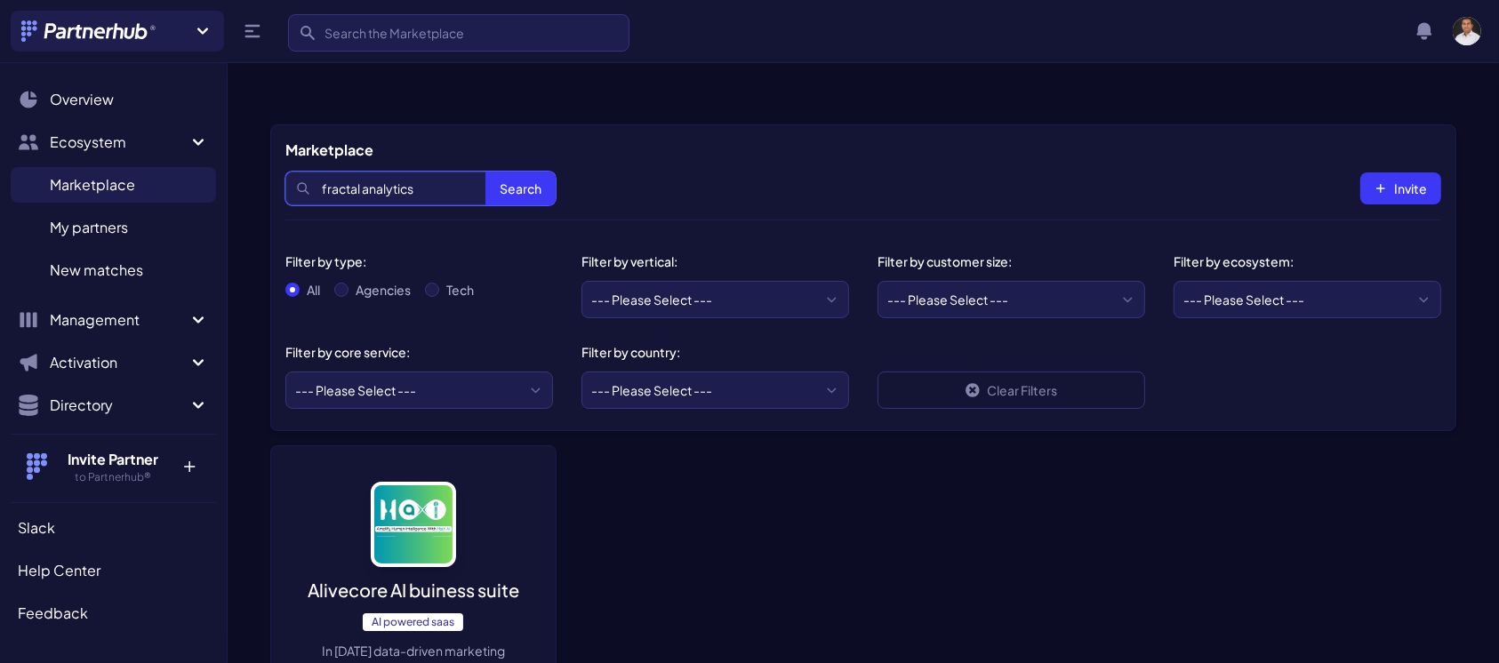
click at [441, 172] on input "fractal analytics" at bounding box center [420, 189] width 270 height 34
type input "fractal"
click at [485, 172] on button "Search" at bounding box center [520, 189] width 70 height 34
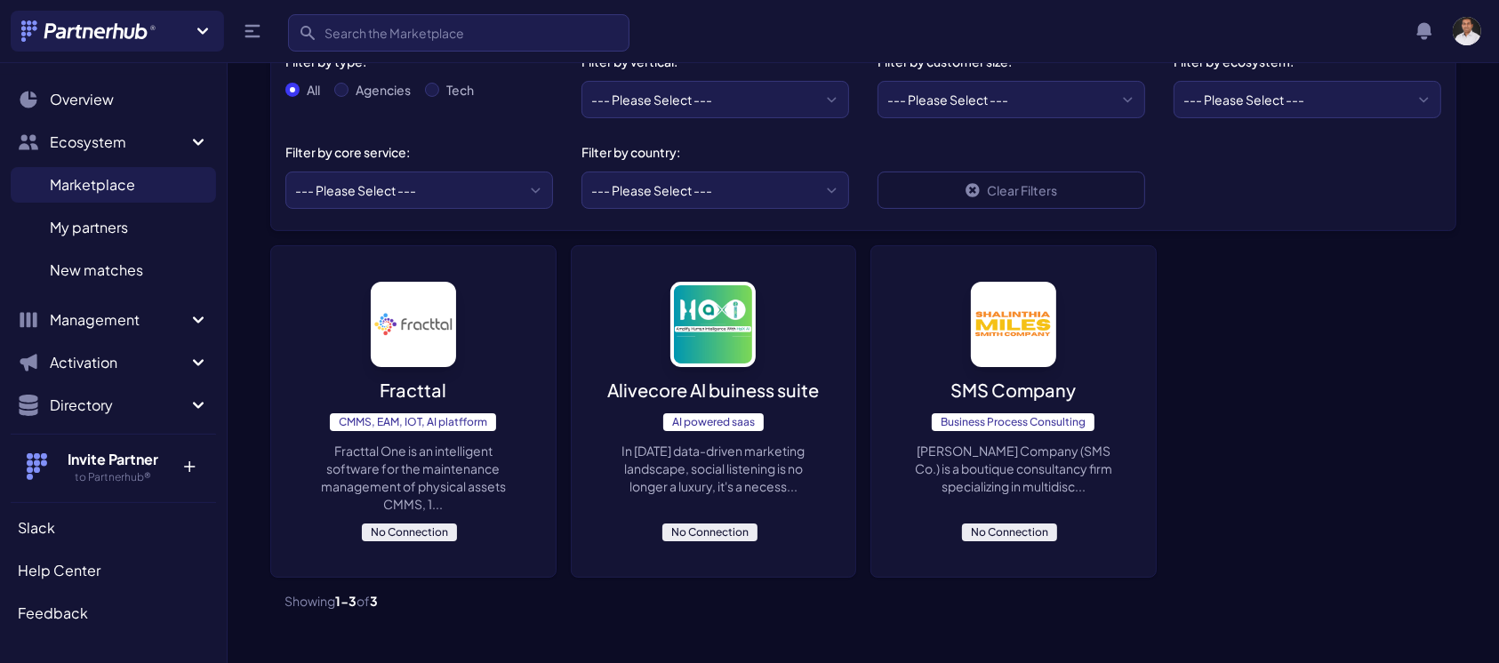
scroll to position [212, 0]
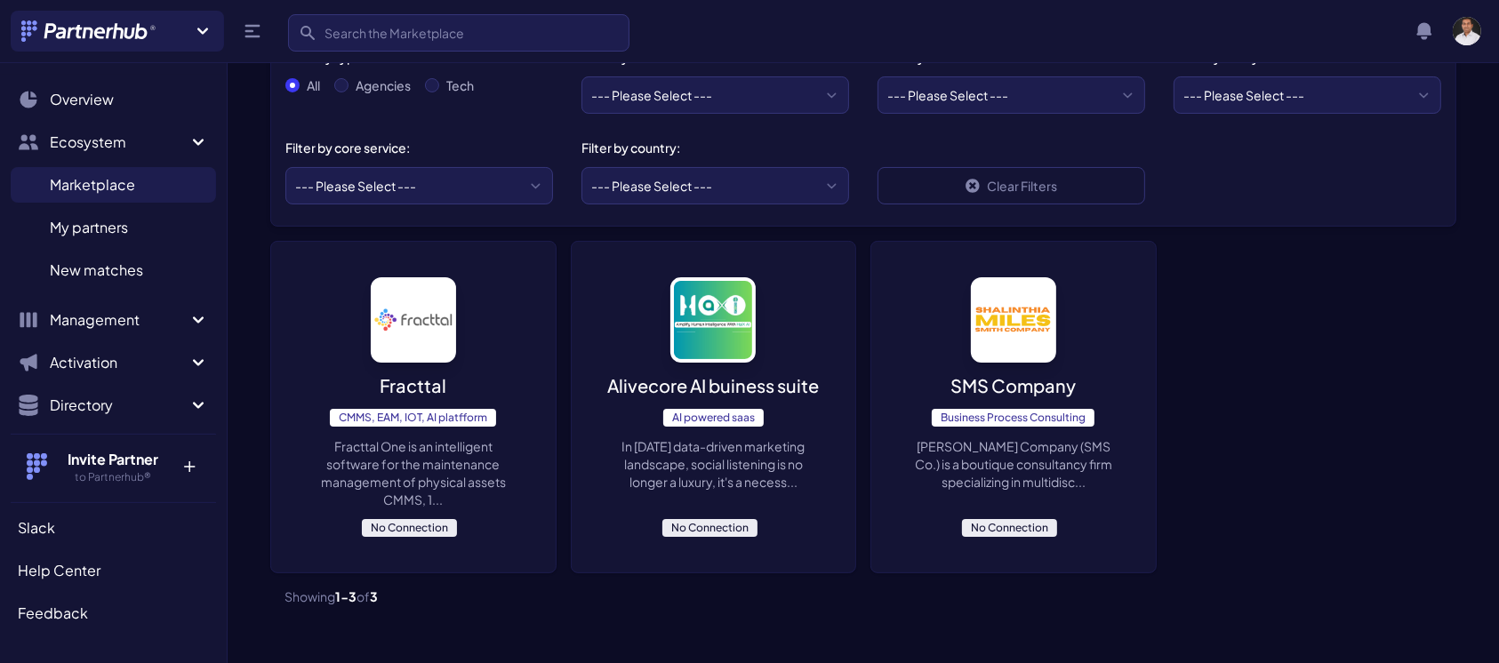
click at [411, 373] on p "Fracttal" at bounding box center [413, 385] width 67 height 25
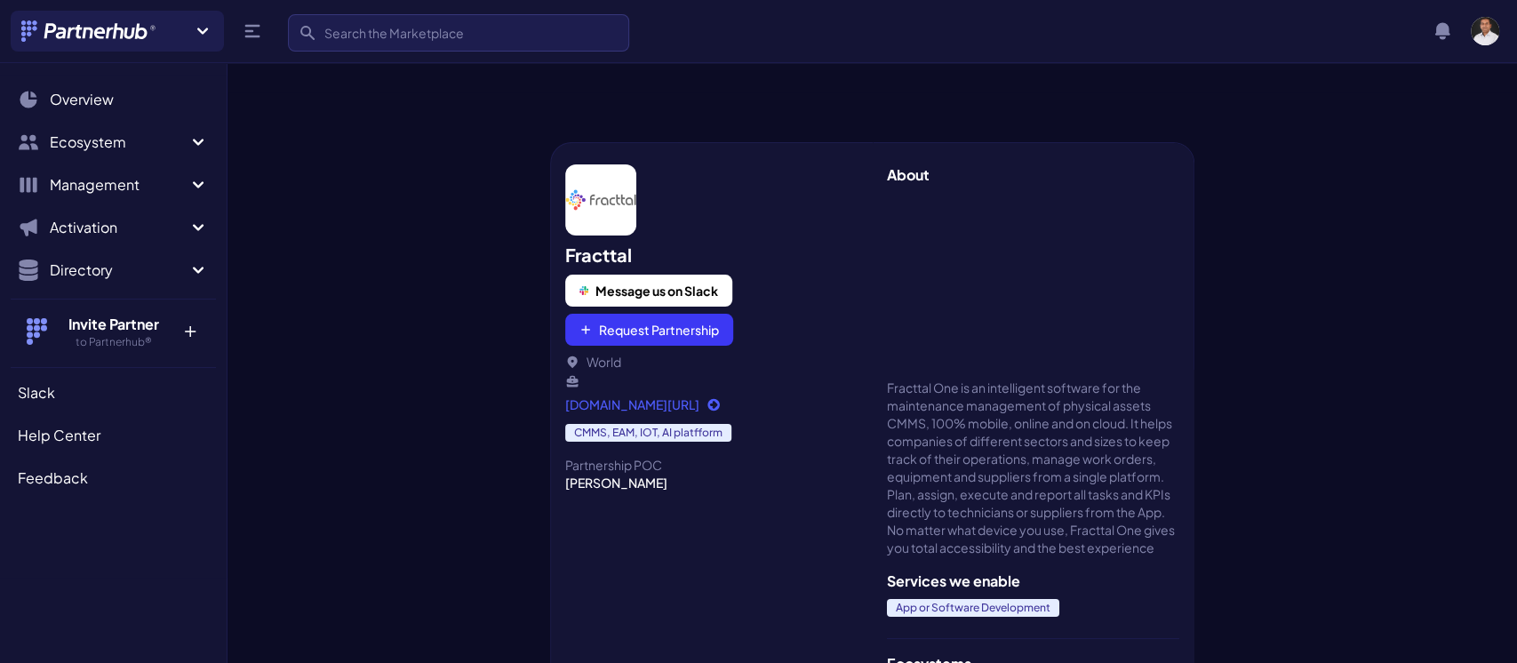
drag, startPoint x: 596, startPoint y: 278, endPoint x: 498, endPoint y: 267, distance: 98.5
click at [498, 267] on div at bounding box center [389, 395] width 323 height 606
